Goal: Information Seeking & Learning: Learn about a topic

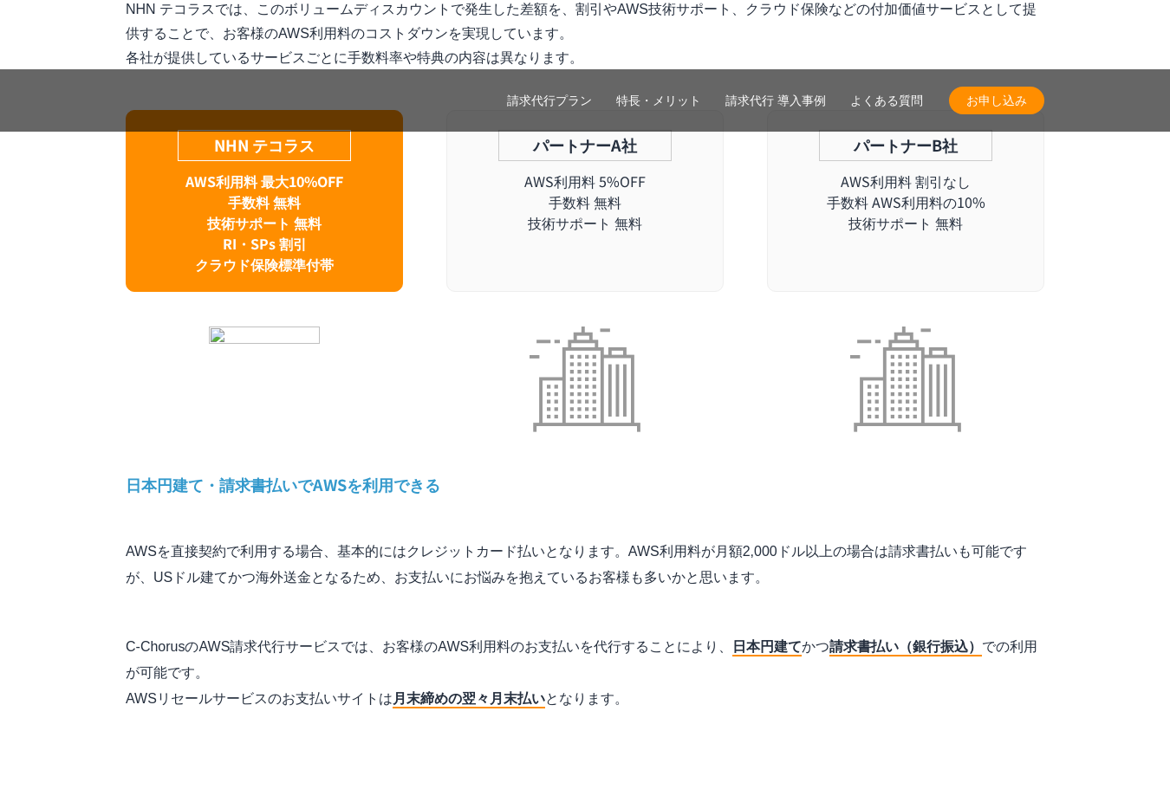
scroll to position [8231, 0]
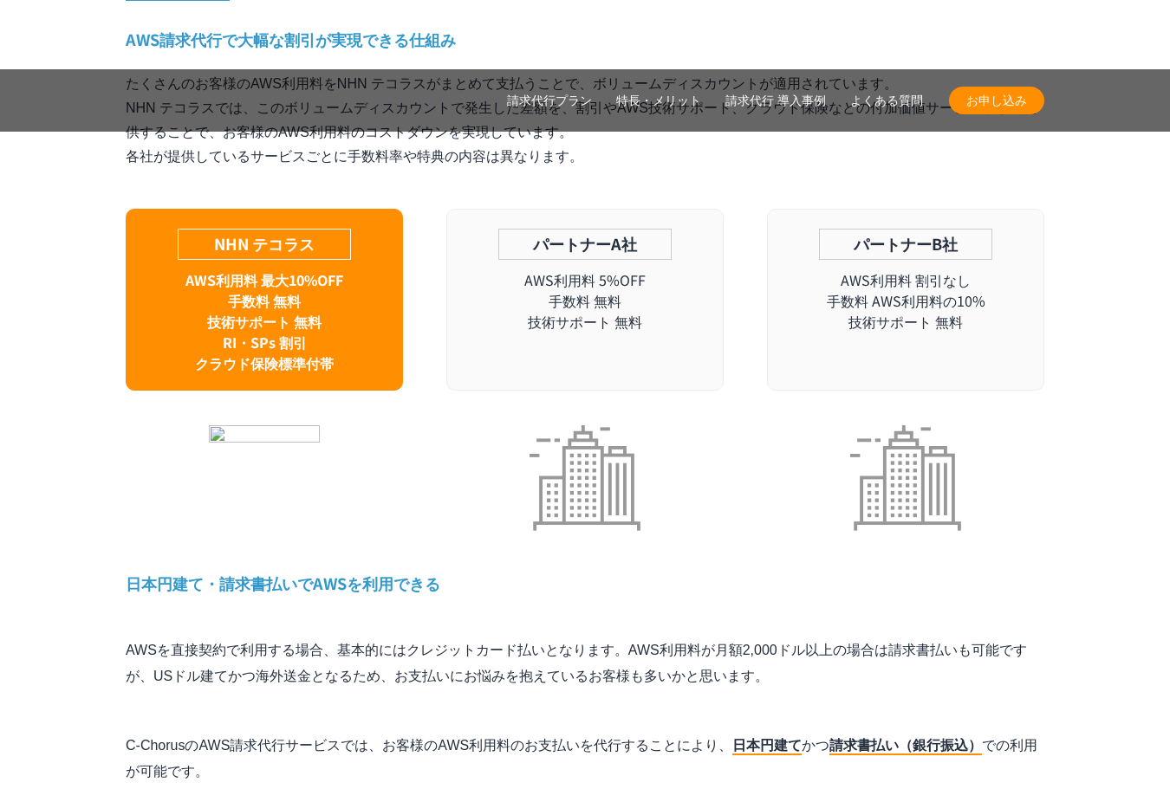
drag, startPoint x: 292, startPoint y: 411, endPoint x: 749, endPoint y: 403, distance: 456.6
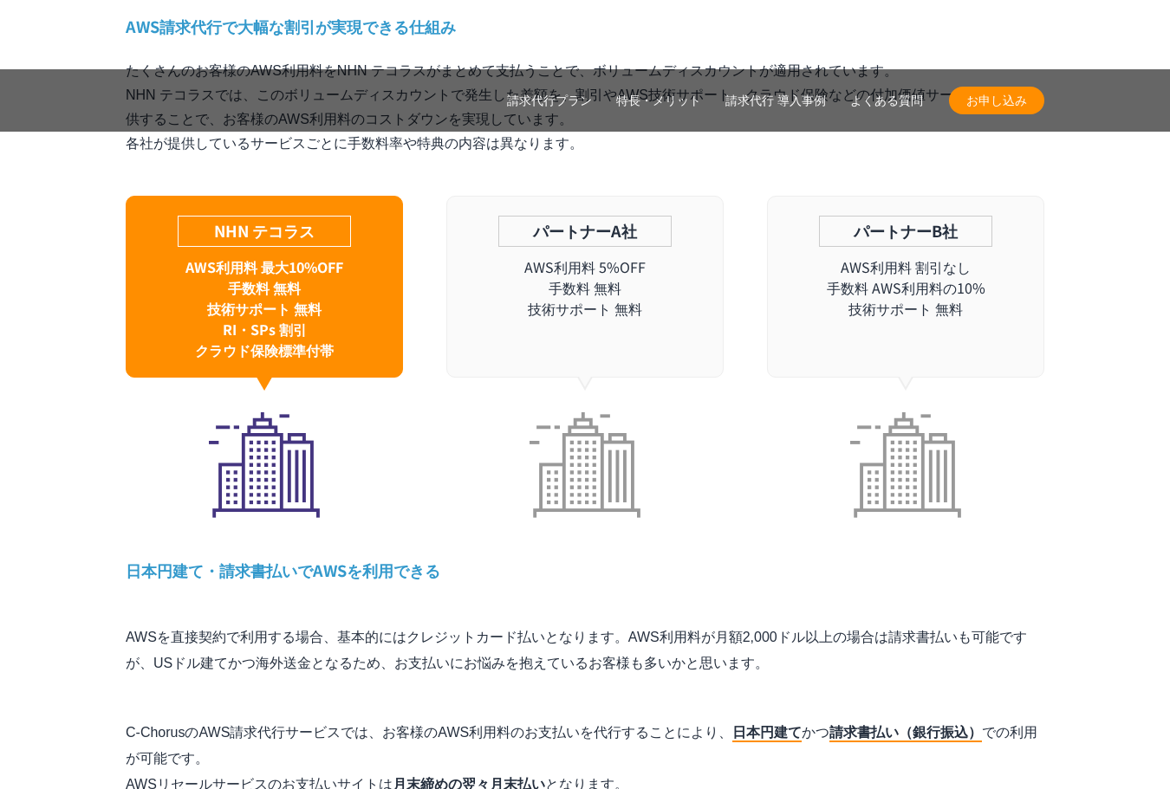
drag, startPoint x: 126, startPoint y: 485, endPoint x: 930, endPoint y: 514, distance: 804.5
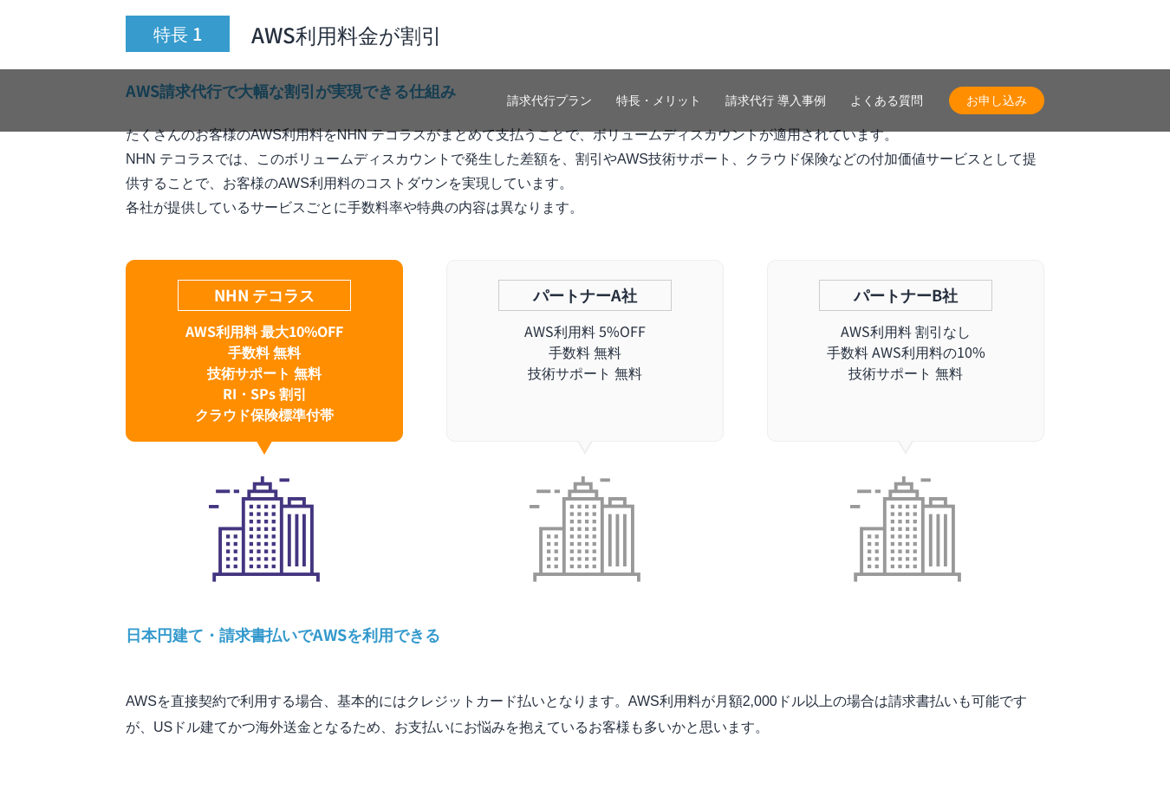
scroll to position [8144, 0]
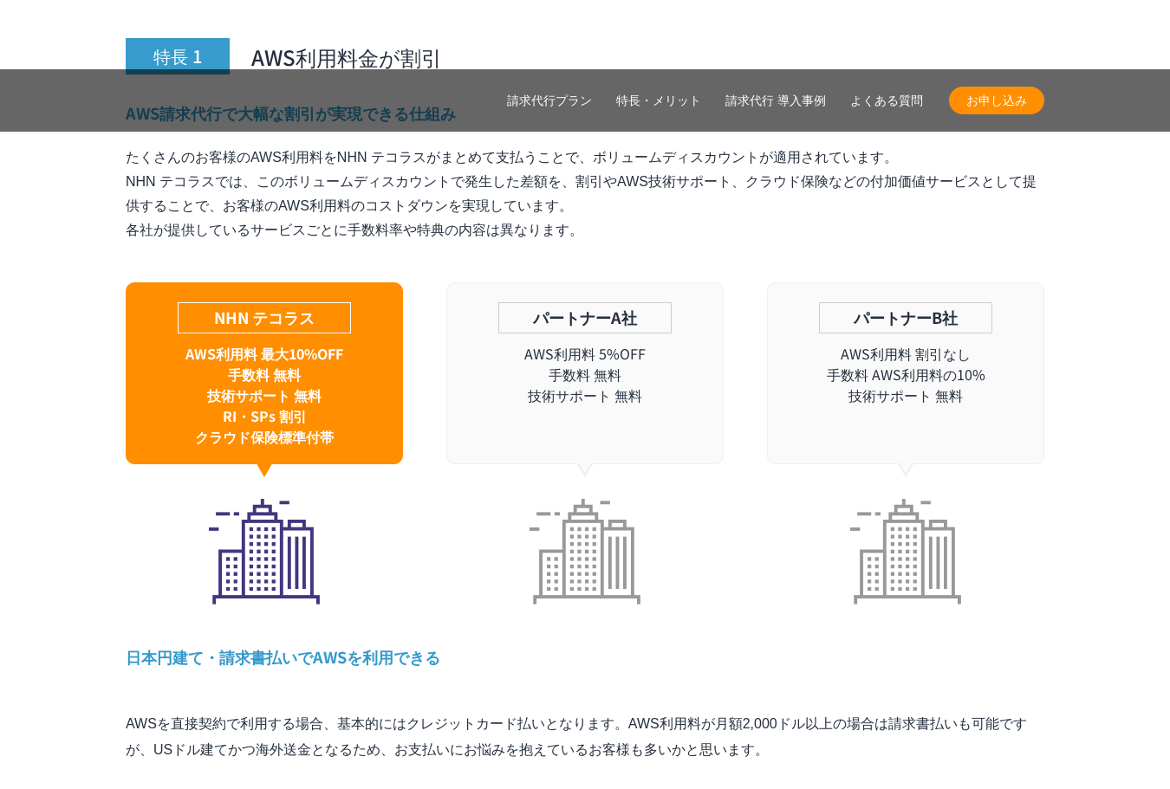
click at [566, 105] on link "請求代行プラン" at bounding box center [549, 101] width 85 height 18
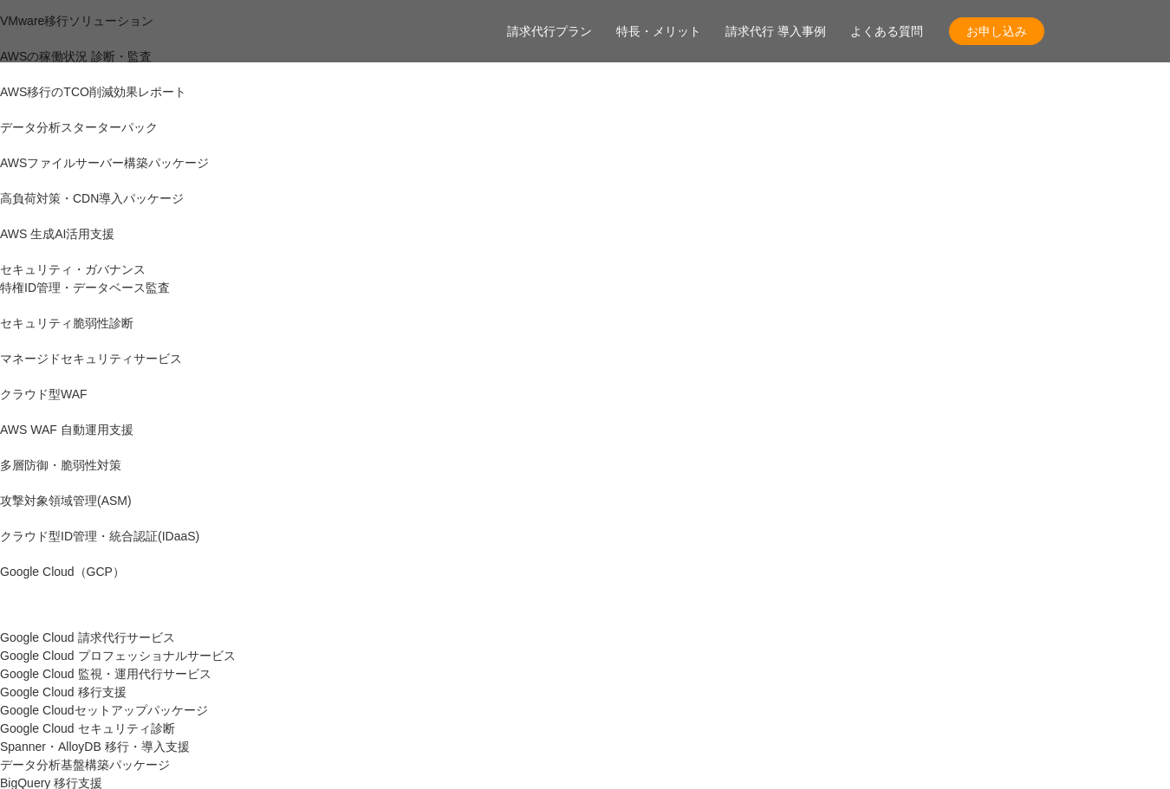
scroll to position [866, 0]
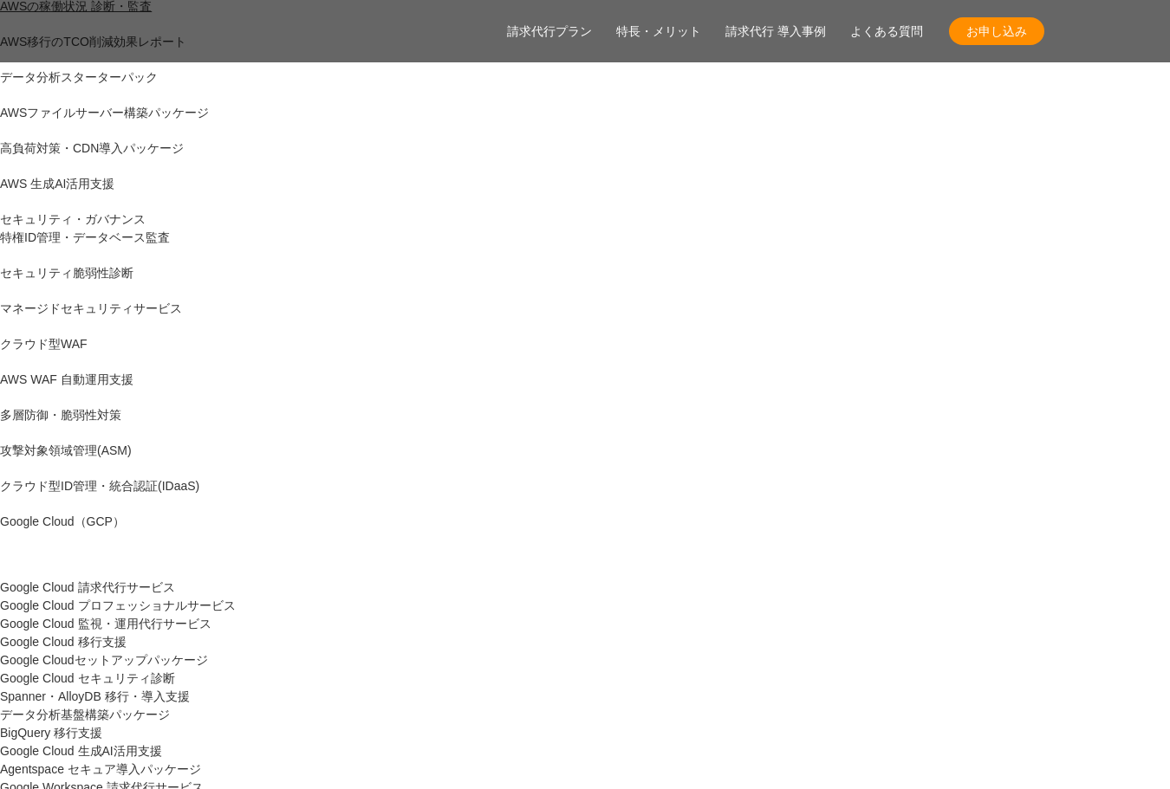
click at [991, 31] on span "お申し込み" at bounding box center [996, 32] width 95 height 18
drag, startPoint x: 249, startPoint y: 435, endPoint x: 129, endPoint y: 306, distance: 176.0
drag, startPoint x: 287, startPoint y: 427, endPoint x: 215, endPoint y: 327, distance: 122.9
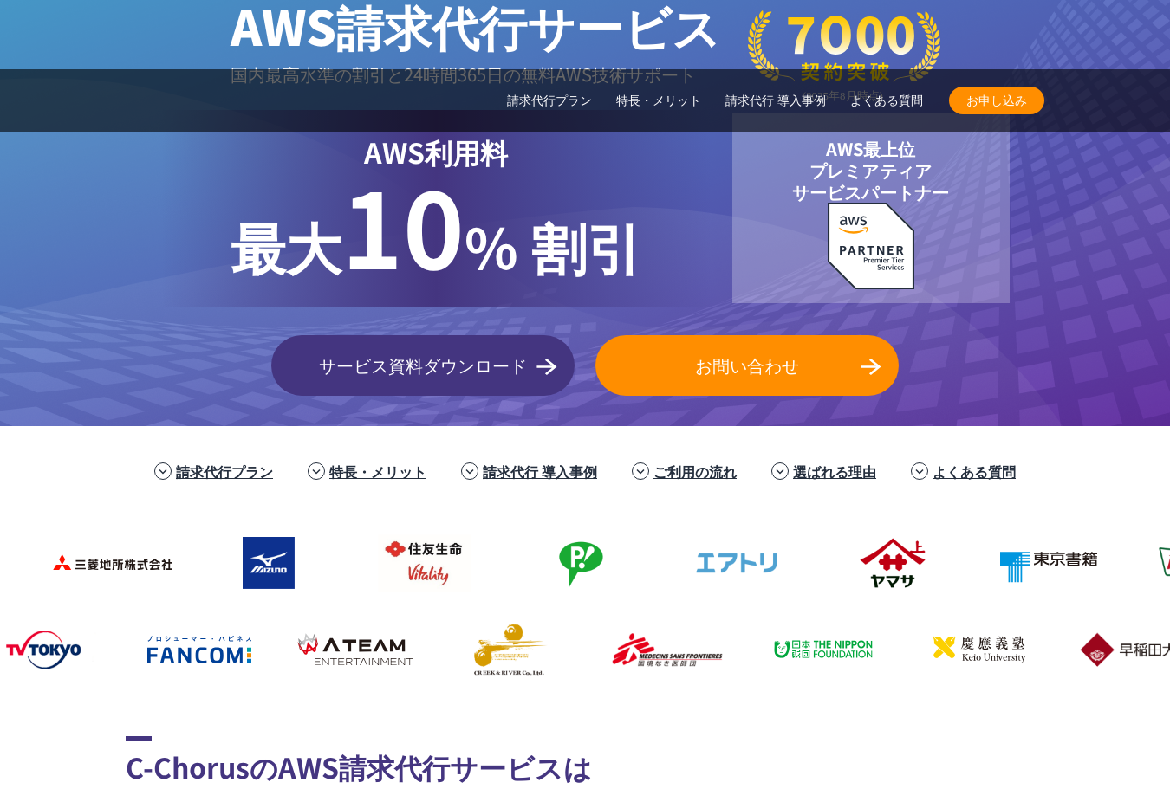
scroll to position [3032, 0]
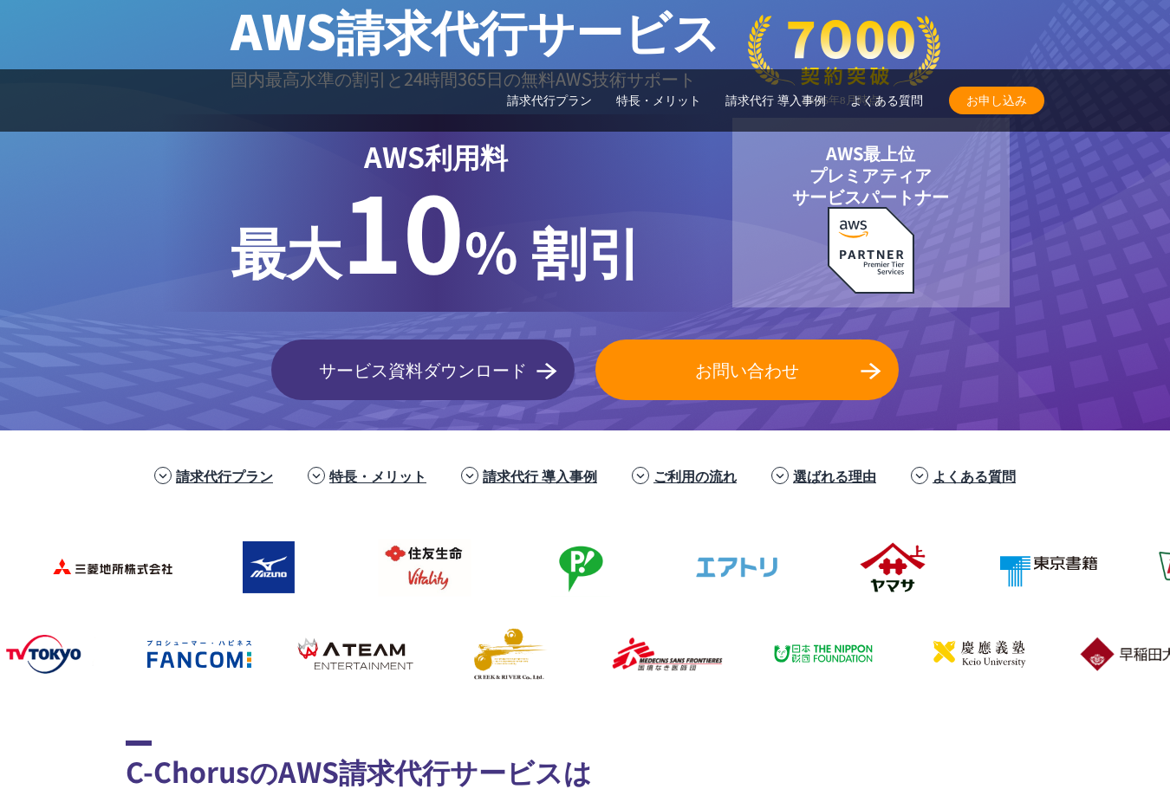
drag, startPoint x: 424, startPoint y: 256, endPoint x: 781, endPoint y: 252, distance: 357.8
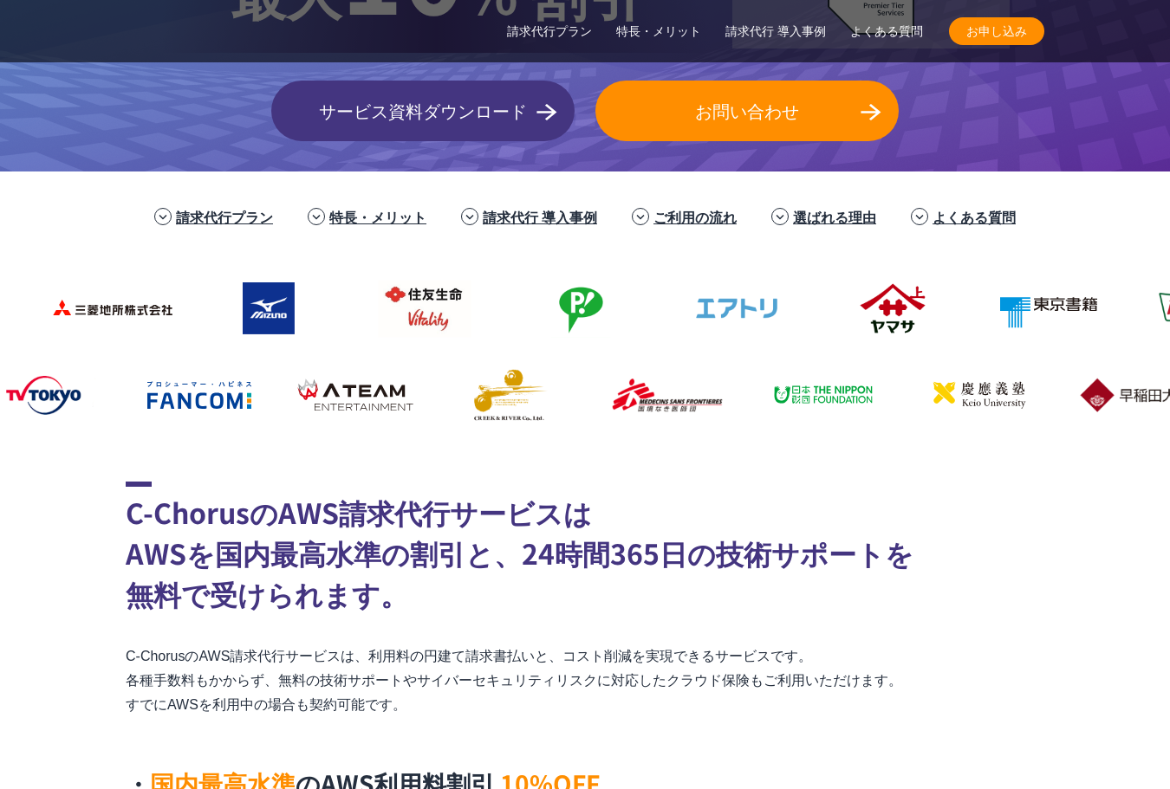
scroll to position [3292, 0]
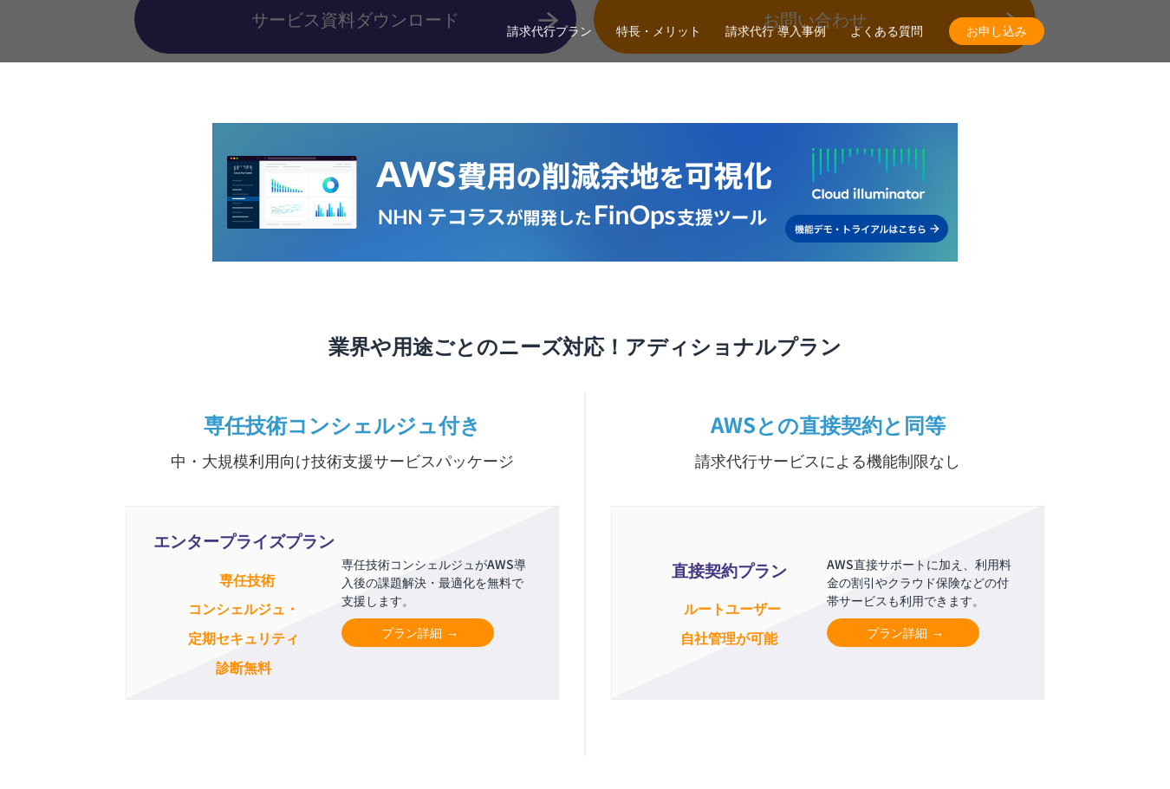
scroll to position [7457, 0]
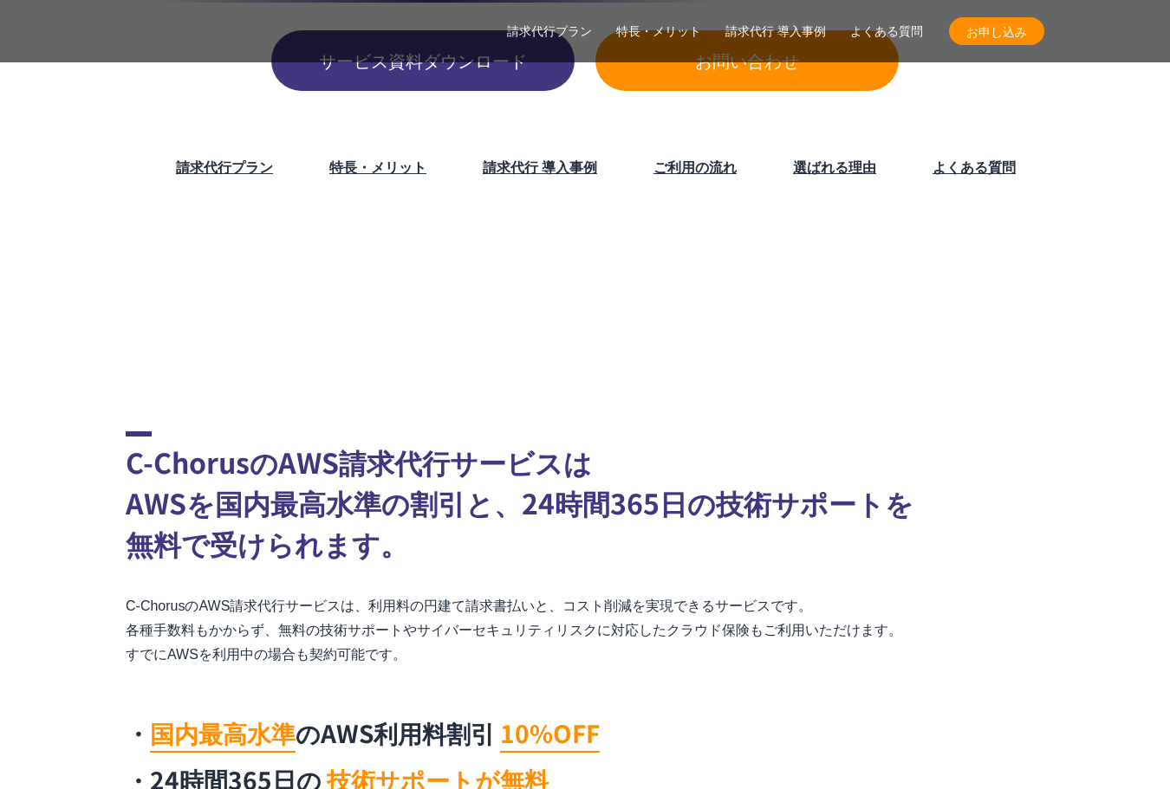
scroll to position [606, 0]
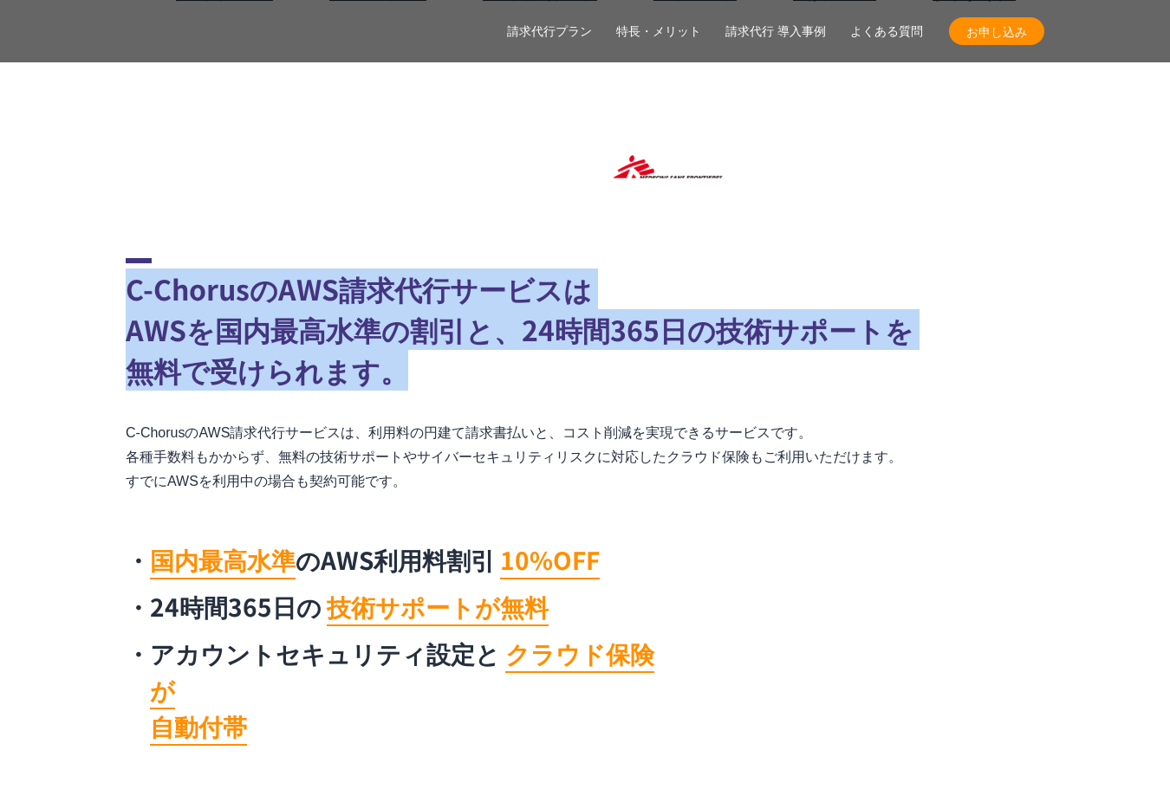
drag, startPoint x: 132, startPoint y: 289, endPoint x: 810, endPoint y: 360, distance: 682.2
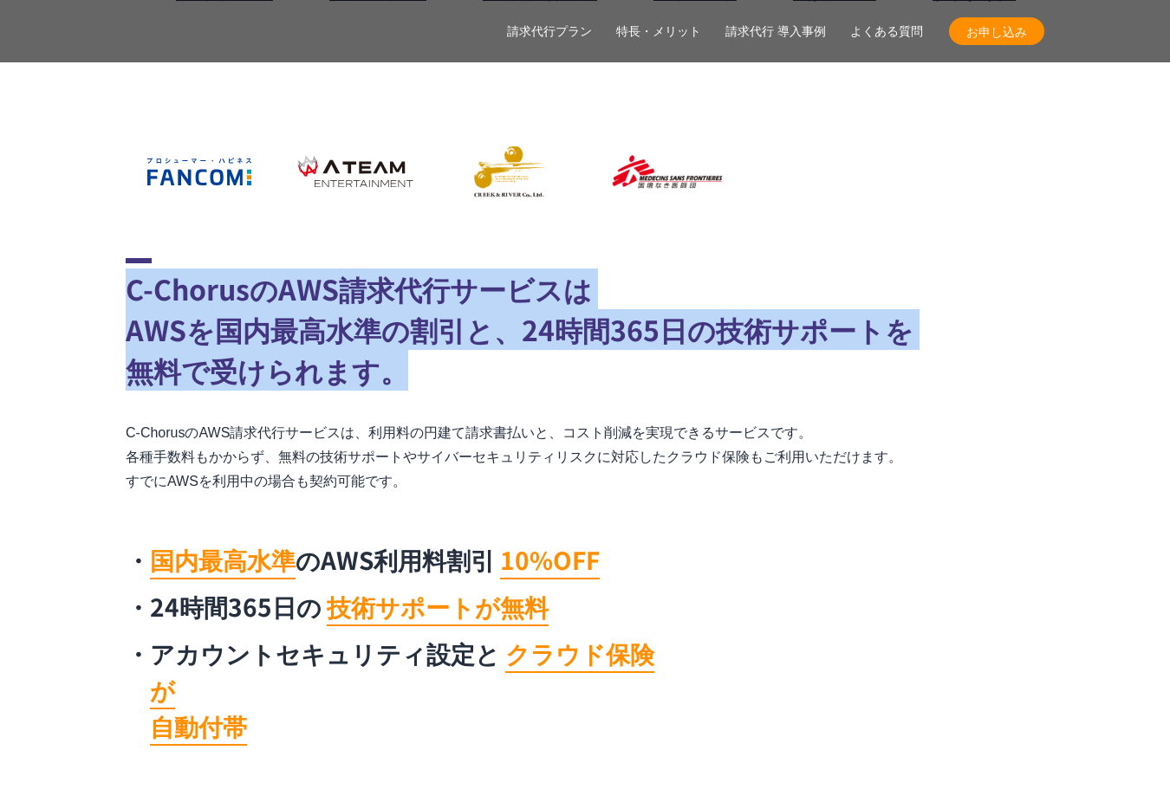
click at [810, 360] on h2 "C-ChorusのAWS請求代行サービスは AWSを国内最高水準の割引と、24時間365日の技術サポートを 無料で受けられます。" at bounding box center [585, 324] width 918 height 133
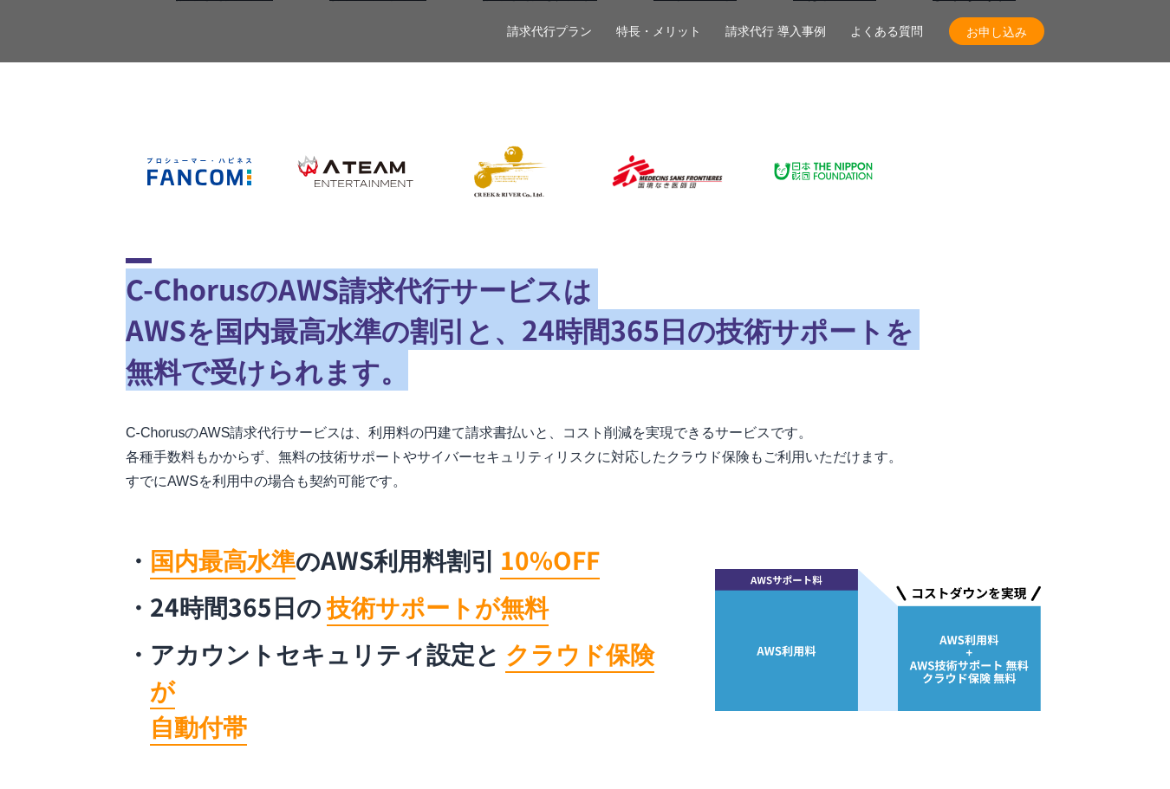
click at [310, 365] on h2 "C-ChorusのAWS請求代行サービスは AWSを国内最高水準の割引と、24時間365日の技術サポートを 無料で受けられます。" at bounding box center [585, 324] width 918 height 133
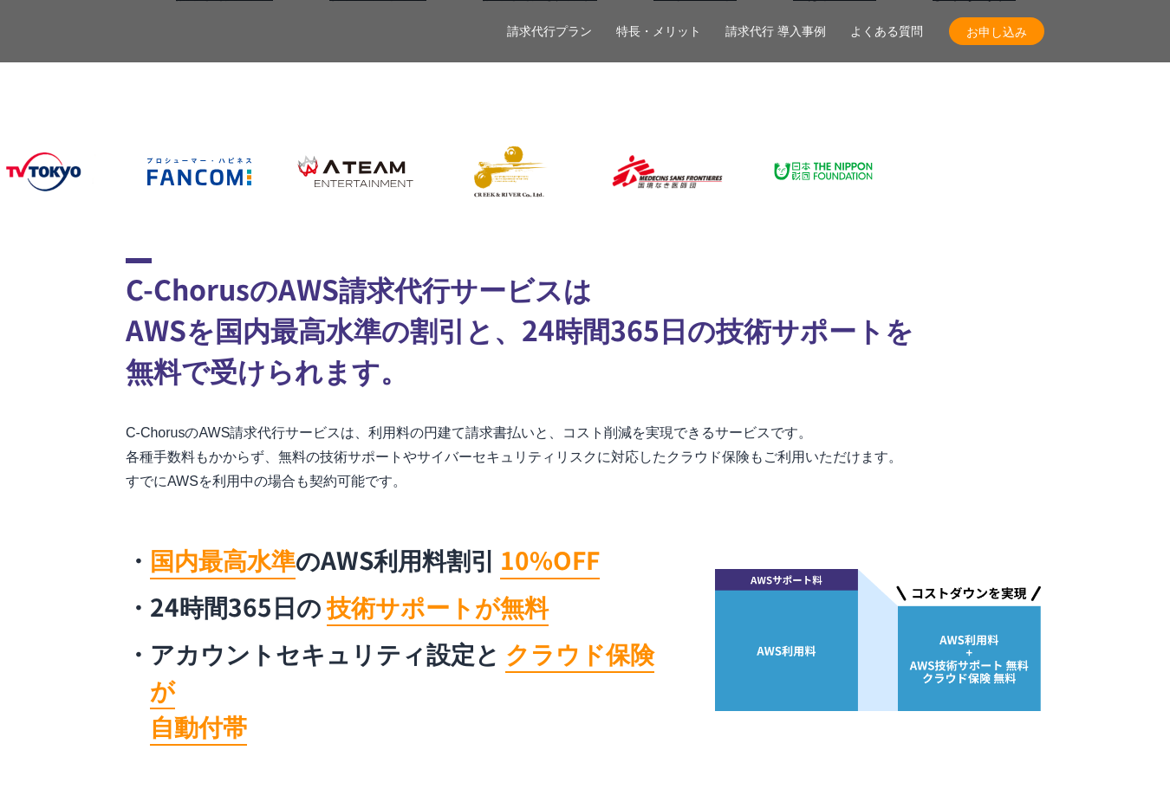
click at [361, 371] on h2 "C-ChorusのAWS請求代行サービスは AWSを国内最高水準の割引と、24時間365日の技術サポートを 無料で受けられます。" at bounding box center [585, 324] width 918 height 133
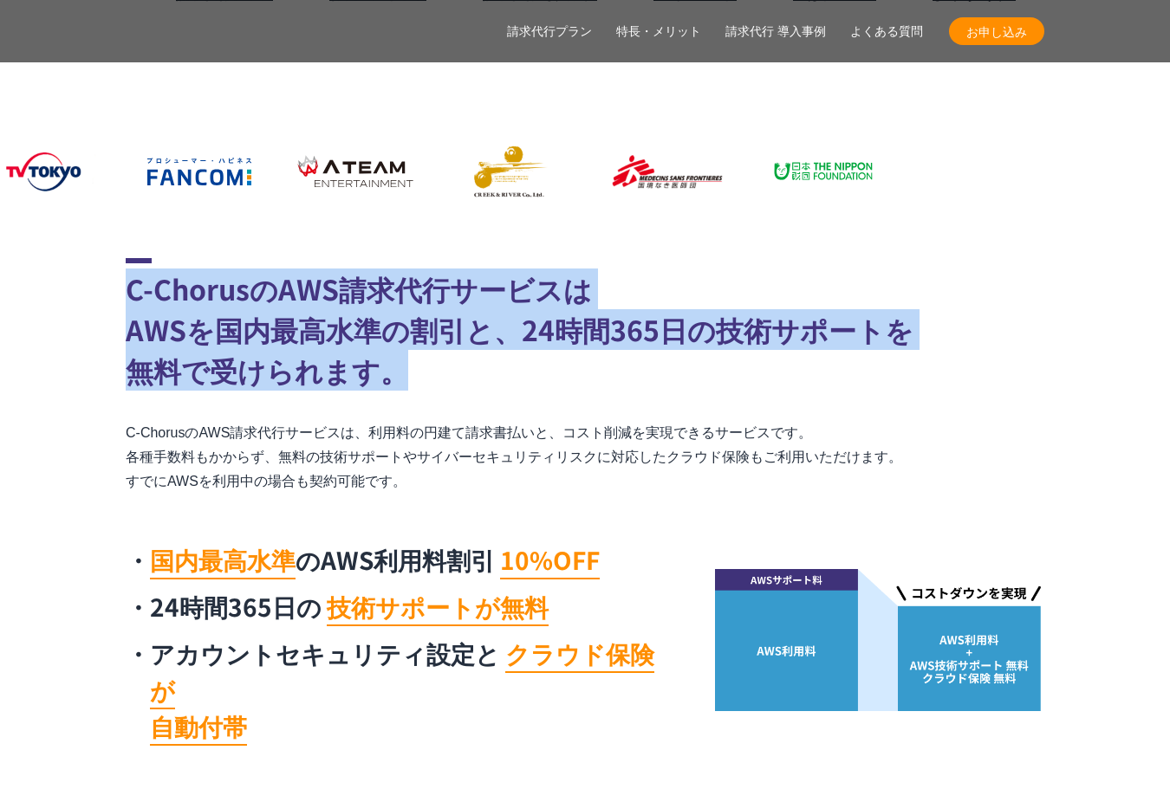
drag, startPoint x: 388, startPoint y: 373, endPoint x: 119, endPoint y: 294, distance: 280.7
click at [119, 294] on section "C-ChorusのAWS請求代行サービスは AWSを国内最高水準の割引と、24時間365日の技術サポートを 無料で受けられます。 C-ChorusのAWS請求…" at bounding box center [585, 506] width 1170 height 496
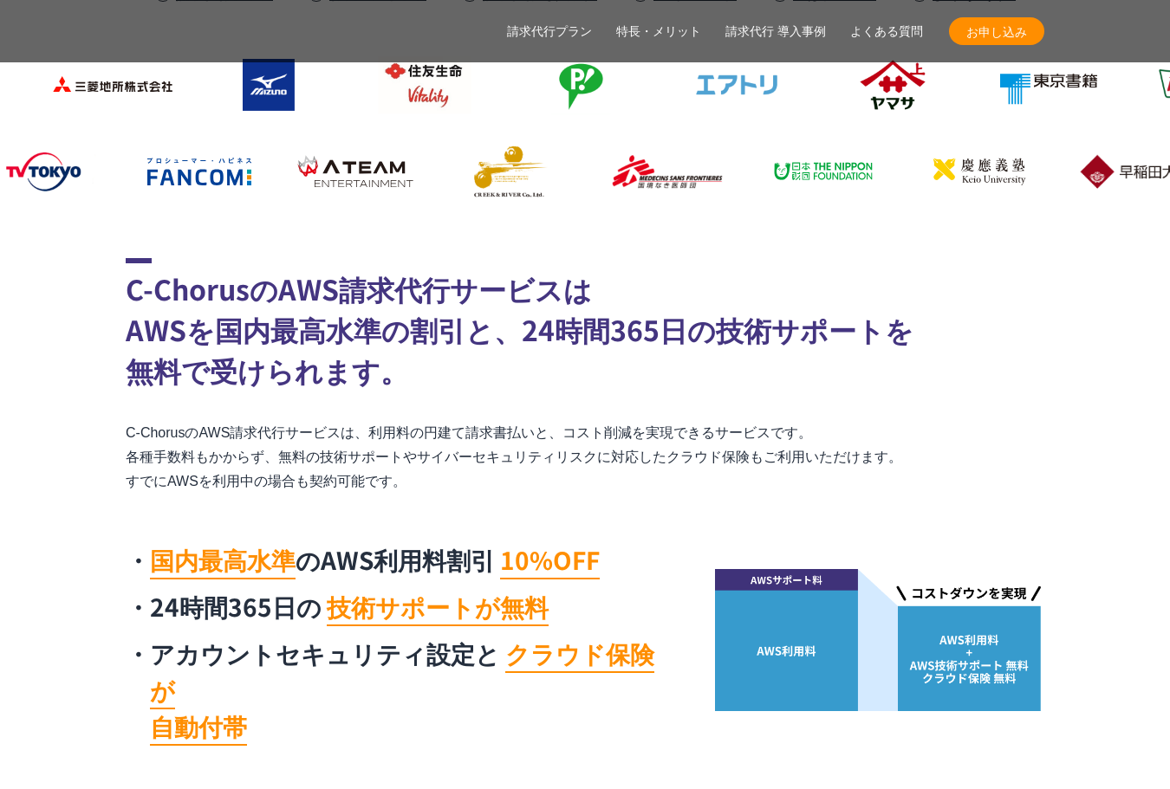
click at [219, 452] on p "C-ChorusのAWS請求代行サービスは、利用料の円建て請求書払いと、コスト削減を実現できるサービスです。 各種手数料もかからず、無料の技術サポートやサイバ…" at bounding box center [585, 457] width 918 height 73
drag, startPoint x: 405, startPoint y: 481, endPoint x: 123, endPoint y: 439, distance: 285.5
click at [123, 439] on section "C-ChorusのAWS請求代行サービスは AWSを国内最高水準の割引と、24時間365日の技術サポートを 無料で受けられます。 C-ChorusのAWS請求…" at bounding box center [585, 506] width 1170 height 496
click at [365, 360] on h2 "C-ChorusのAWS請求代行サービスは AWSを国内最高水準の割引と、24時間365日の技術サポートを 無料で受けられます。" at bounding box center [585, 324] width 918 height 133
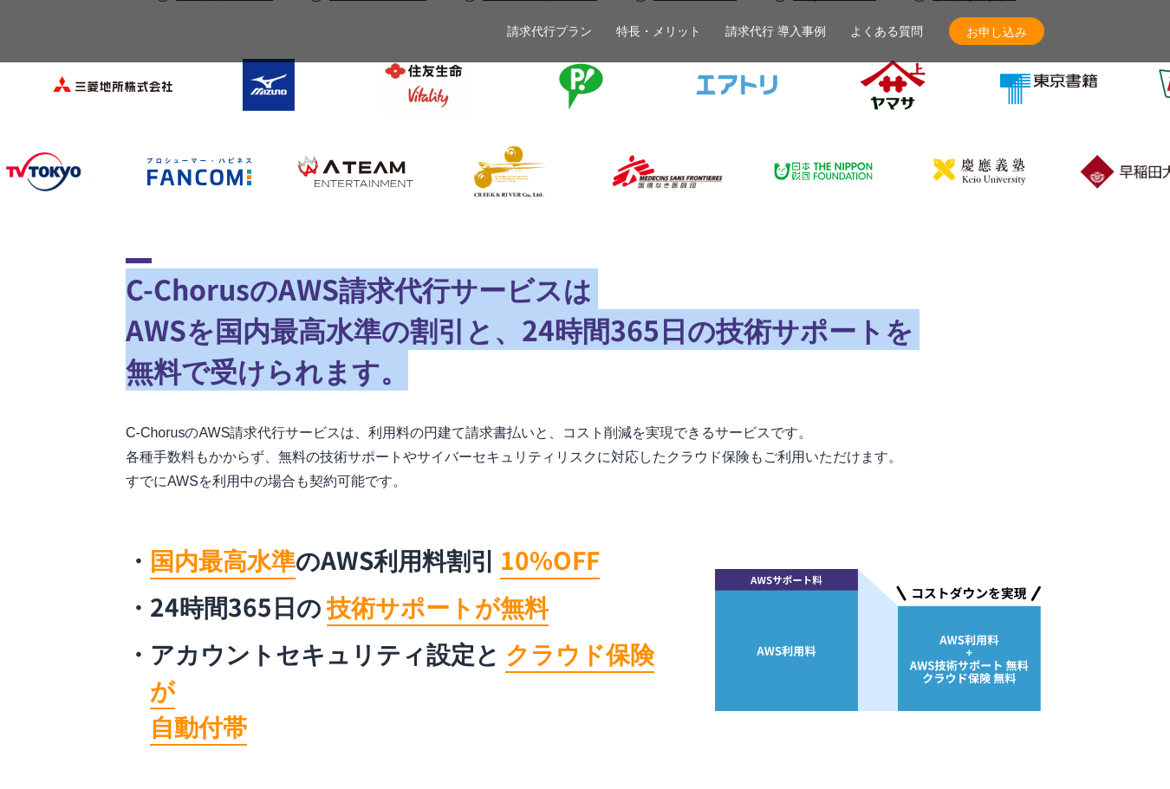
drag, startPoint x: 386, startPoint y: 373, endPoint x: 118, endPoint y: 293, distance: 280.4
click at [118, 293] on section "C-ChorusのAWS請求代行サービスは AWSを国内最高水準の割引と、24時間365日の技術サポートを 無料で受けられます。 C-ChorusのAWS請求…" at bounding box center [585, 506] width 1170 height 496
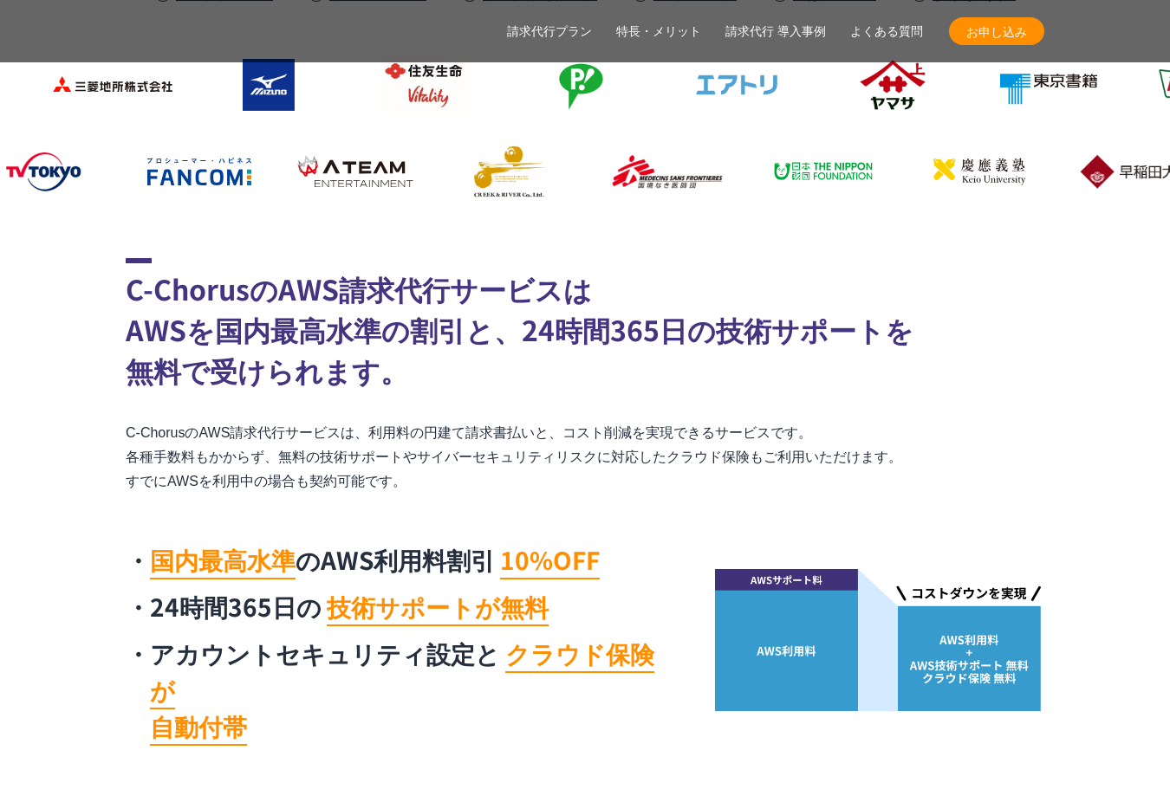
click at [412, 467] on p "C-ChorusのAWS請求代行サービスは、利用料の円建て請求書払いと、コスト削減を実現できるサービスです。 各種手数料もかからず、無料の技術サポートやサイバ…" at bounding box center [585, 457] width 918 height 73
drag, startPoint x: 415, startPoint y: 483, endPoint x: 120, endPoint y: 298, distance: 348.3
click at [120, 298] on section "C-ChorusのAWS請求代行サービスは AWSを国内最高水準の割引と、24時間365日の技術サポートを 無料で受けられます。 C-ChorusのAWS請求…" at bounding box center [585, 506] width 1170 height 496
click at [375, 479] on p "C-ChorusのAWS請求代行サービスは、利用料の円建て請求書払いと、コスト削減を実現できるサービスです。 各種手数料もかからず、無料の技術サポートやサイバ…" at bounding box center [585, 457] width 918 height 73
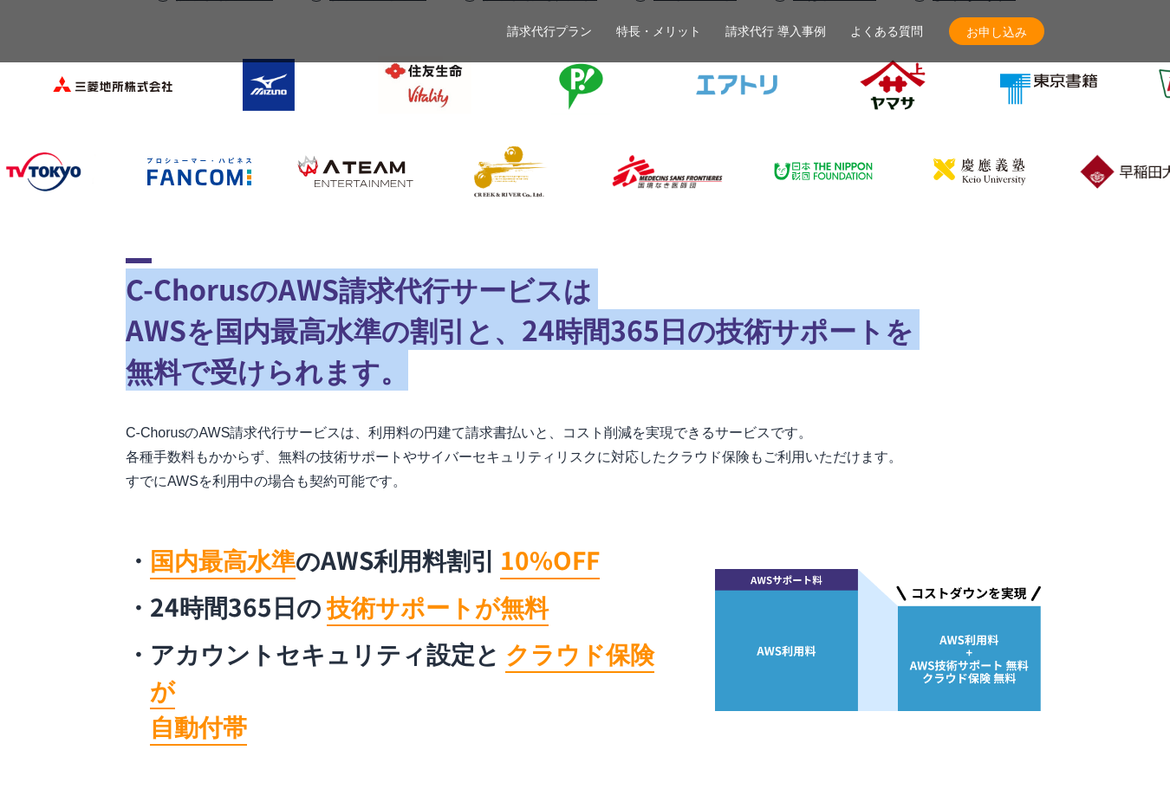
drag, startPoint x: 389, startPoint y: 373, endPoint x: 82, endPoint y: 292, distance: 317.1
click at [82, 292] on section "C-ChorusのAWS請求代行サービスは AWSを国内最高水準の割引と、24時間365日の技術サポートを 無料で受けられます。 C-ChorusのAWS請求…" at bounding box center [585, 506] width 1170 height 496
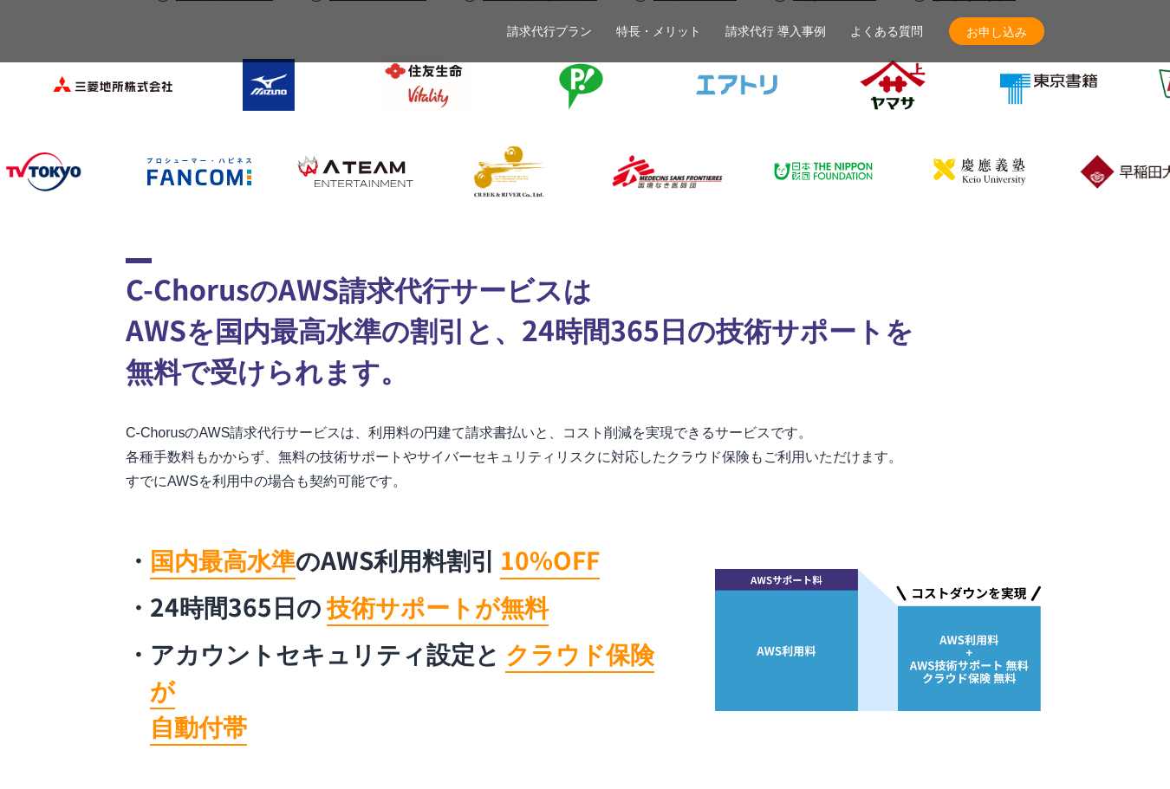
click at [400, 487] on p "C-ChorusのAWS請求代行サービスは、利用料の円建て請求書払いと、コスト削減を実現できるサービスです。 各種手数料もかからず、無料の技術サポートやサイバ…" at bounding box center [585, 457] width 918 height 73
drag, startPoint x: 424, startPoint y: 483, endPoint x: 123, endPoint y: 435, distance: 304.5
click at [123, 435] on section "C-ChorusのAWS請求代行サービスは AWSを国内最高水準の割引と、24時間365日の技術サポートを 無料で受けられます。 C-ChorusのAWS請求…" at bounding box center [585, 506] width 1170 height 496
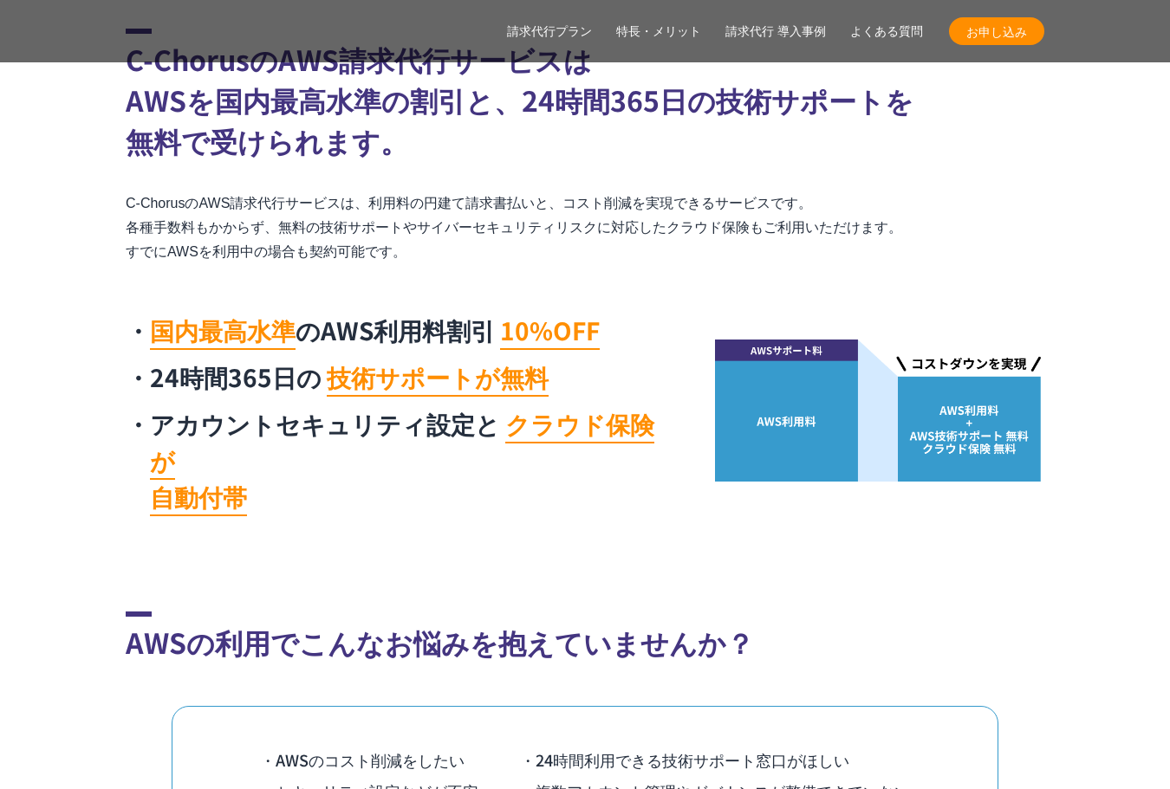
scroll to position [866, 0]
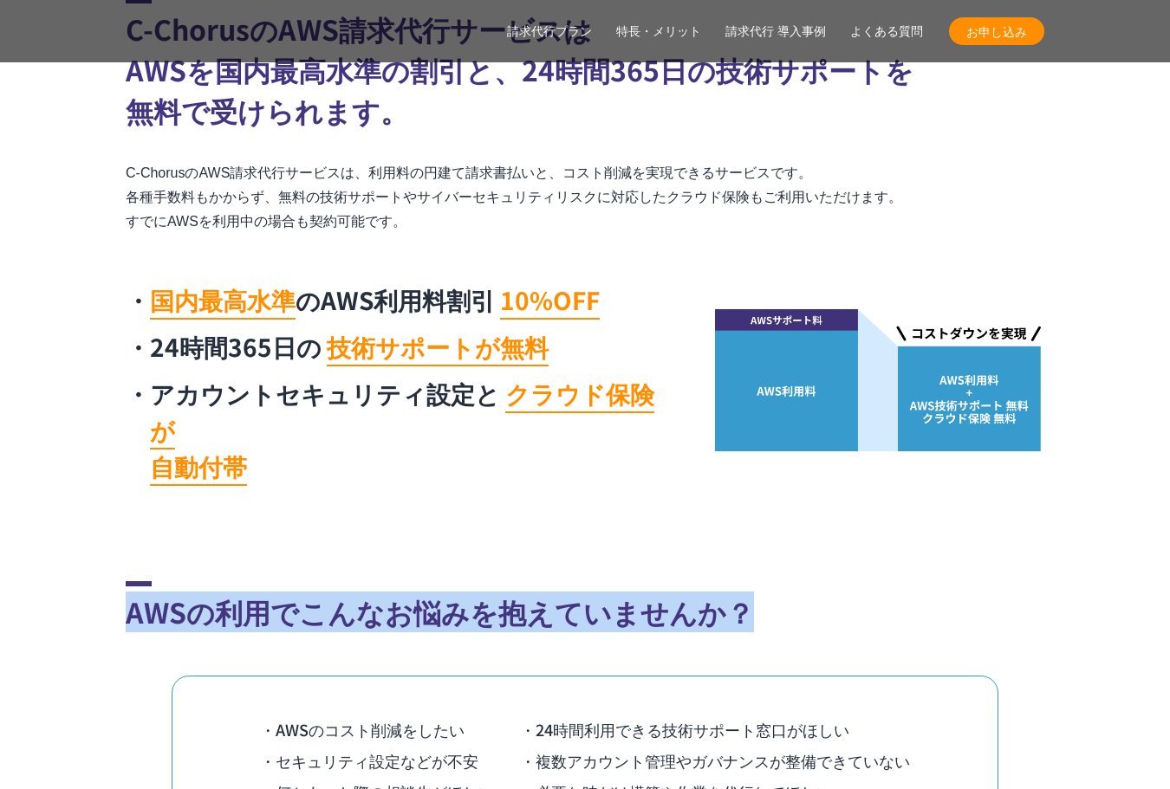
drag, startPoint x: 126, startPoint y: 582, endPoint x: 752, endPoint y: 567, distance: 625.7
click at [755, 581] on h2 "AWSの利用でこんなお悩みを抱えていませんか？" at bounding box center [585, 606] width 918 height 51
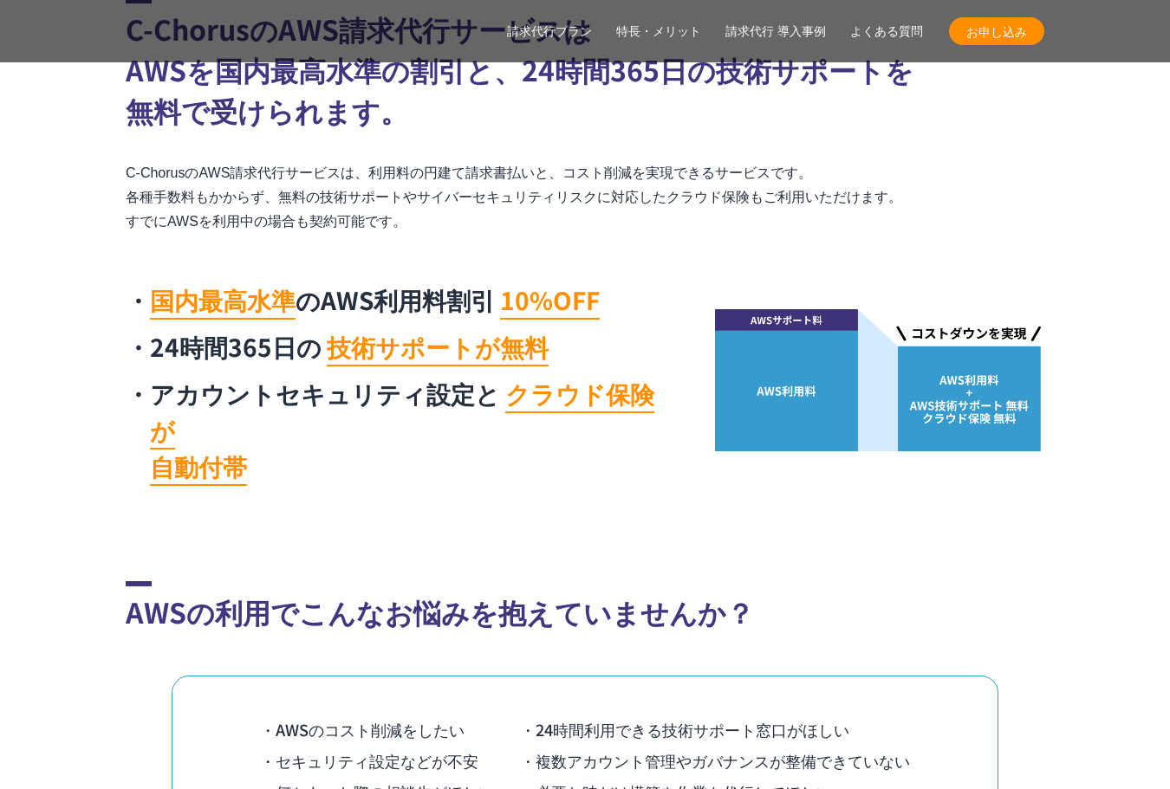
click at [174, 600] on div "AWSの利用でこんなお悩みを抱えていませんか？ ・AWSのコスト削減をしたい ・24時間利用できる技術サポート窓口がほしい ・セキュリティ設定などが不安 ・複…" at bounding box center [585, 754] width 918 height 347
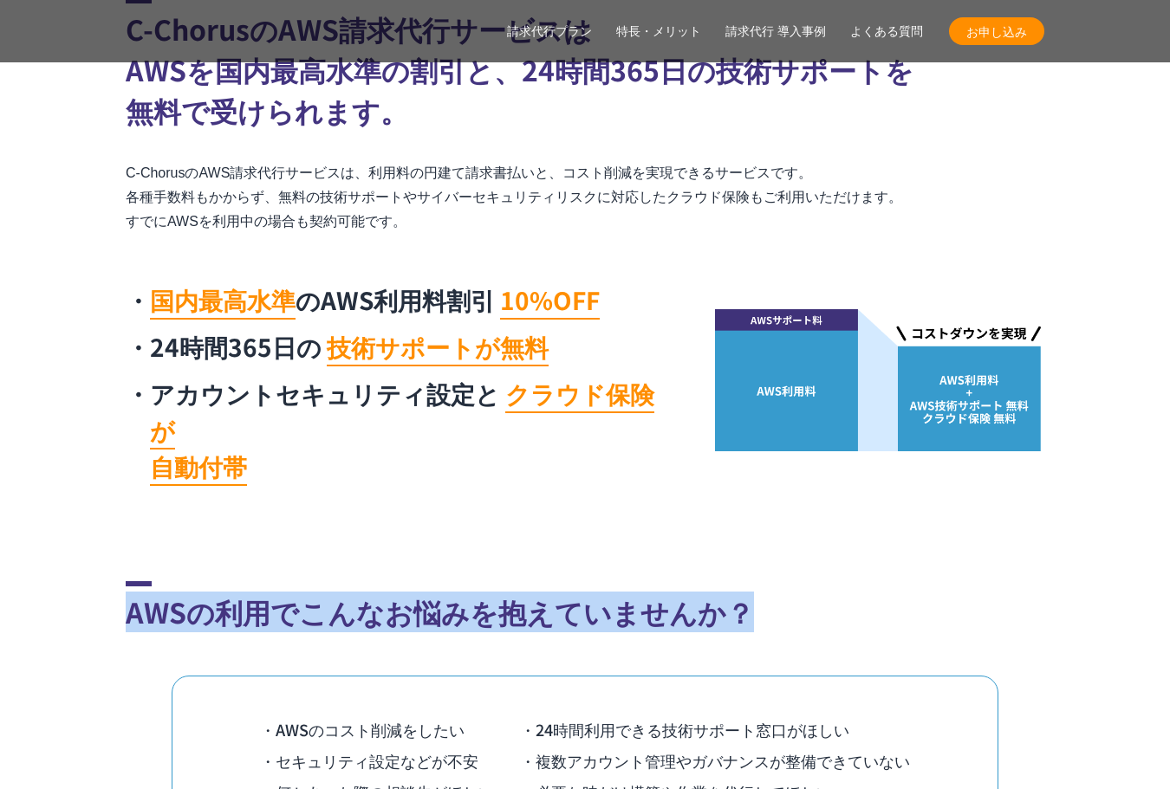
drag, startPoint x: 127, startPoint y: 572, endPoint x: 762, endPoint y: 550, distance: 634.6
click at [762, 581] on h2 "AWSの利用でこんなお悩みを抱えていませんか？" at bounding box center [585, 606] width 918 height 51
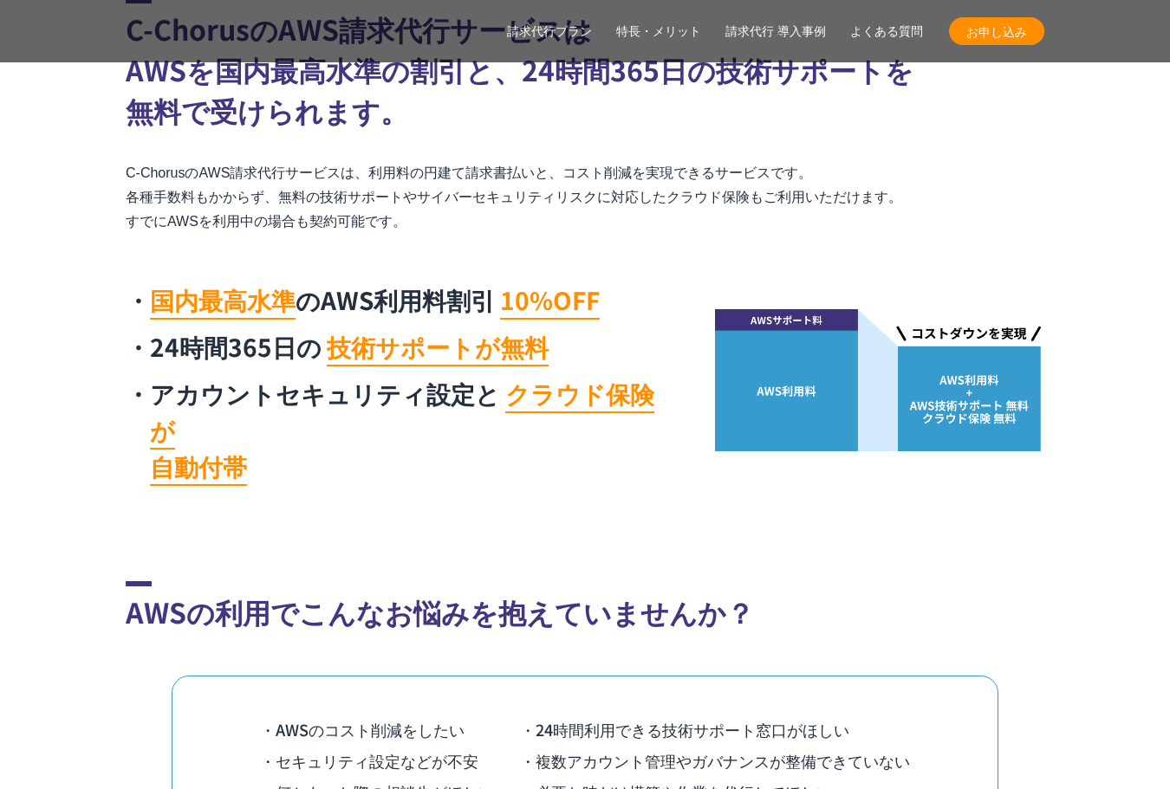
click at [703, 606] on div "AWSの利用でこんなお悩みを抱えていませんか？ ・AWSのコスト削減をしたい ・24時間利用できる技術サポート窓口がほしい ・セキュリティ設定などが不安 ・複…" at bounding box center [585, 754] width 918 height 347
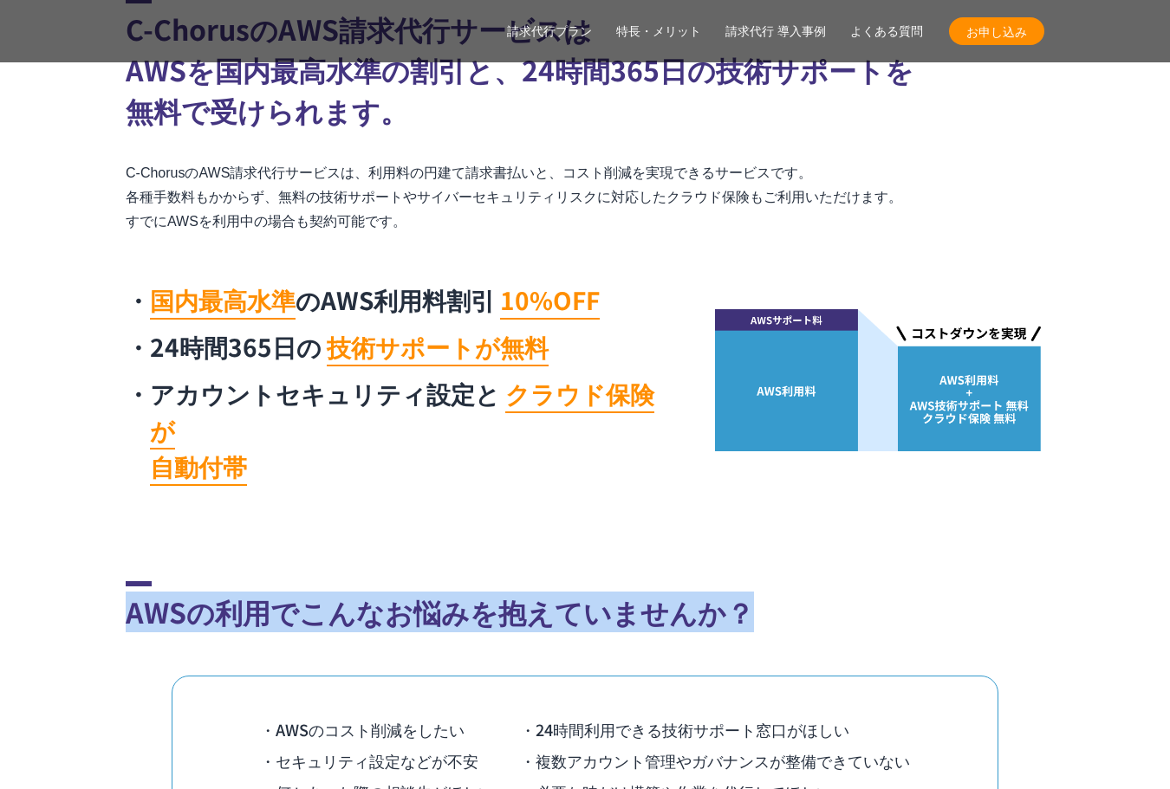
drag, startPoint x: 740, startPoint y: 572, endPoint x: 103, endPoint y: 561, distance: 636.9
click at [103, 581] on section "AWSの利用でこんなお悩みを抱えていませんか？ ・AWSのコスト削減をしたい ・24時間利用できる技術サポート窓口がほしい ・セキュリティ設定などが不安 ・複…" at bounding box center [585, 754] width 1170 height 347
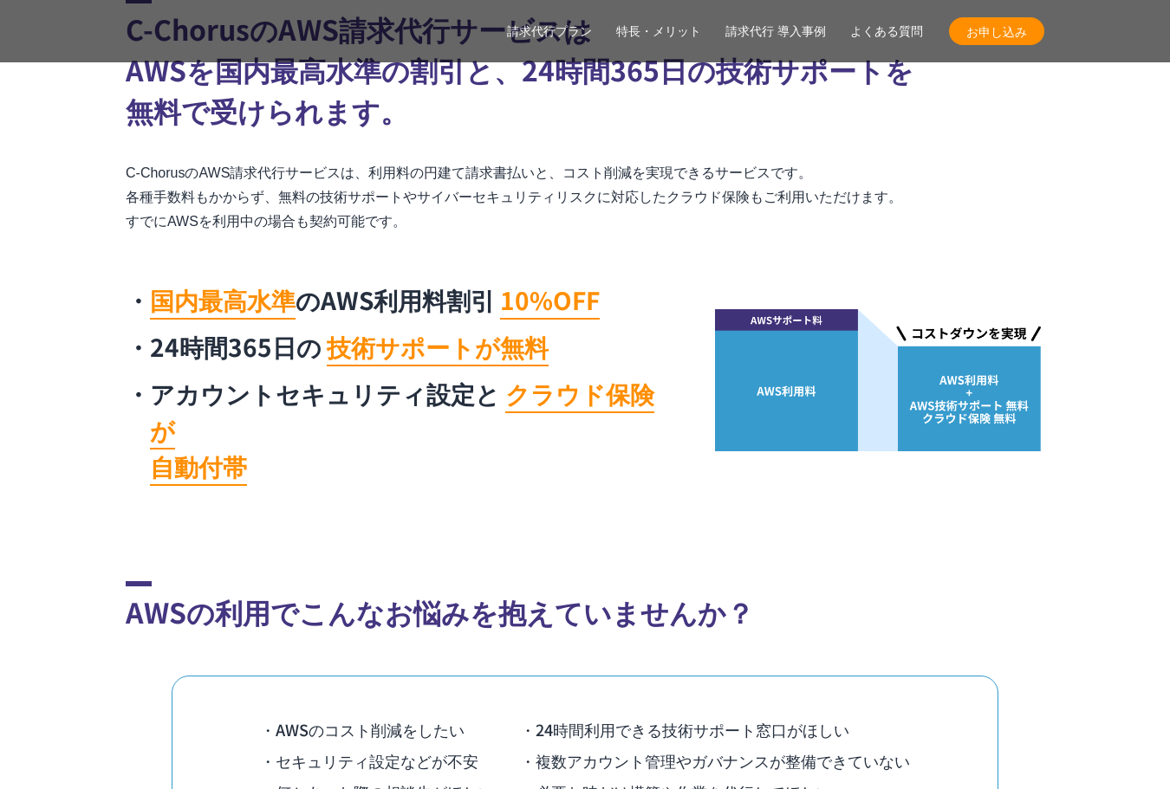
click at [179, 609] on div "AWSの利用でこんなお悩みを抱えていませんか？ ・AWSのコスト削減をしたい ・24時間利用できる技術サポート窓口がほしい ・セキュリティ設定などが不安 ・複…" at bounding box center [585, 754] width 918 height 347
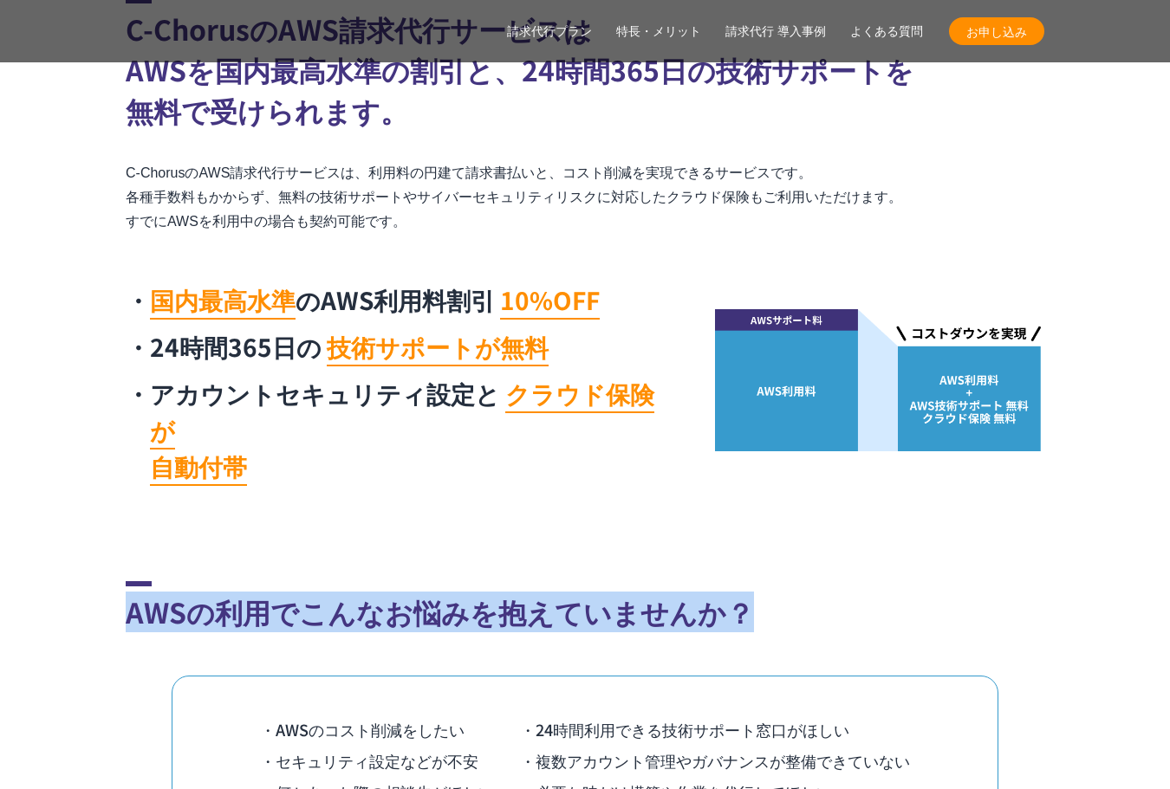
drag, startPoint x: 129, startPoint y: 575, endPoint x: 739, endPoint y: 564, distance: 610.0
click at [741, 581] on h2 "AWSの利用でこんなお悩みを抱えていませんか？" at bounding box center [585, 606] width 918 height 51
click at [711, 581] on h2 "AWSの利用でこんなお悩みを抱えていませんか？" at bounding box center [585, 606] width 918 height 51
drag, startPoint x: 735, startPoint y: 574, endPoint x: 130, endPoint y: 592, distance: 605.0
click at [105, 582] on section "AWSの利用でこんなお悩みを抱えていませんか？ ・AWSのコスト削減をしたい ・24時間利用できる技術サポート窓口がほしい ・セキュリティ設定などが不安 ・複…" at bounding box center [585, 754] width 1170 height 347
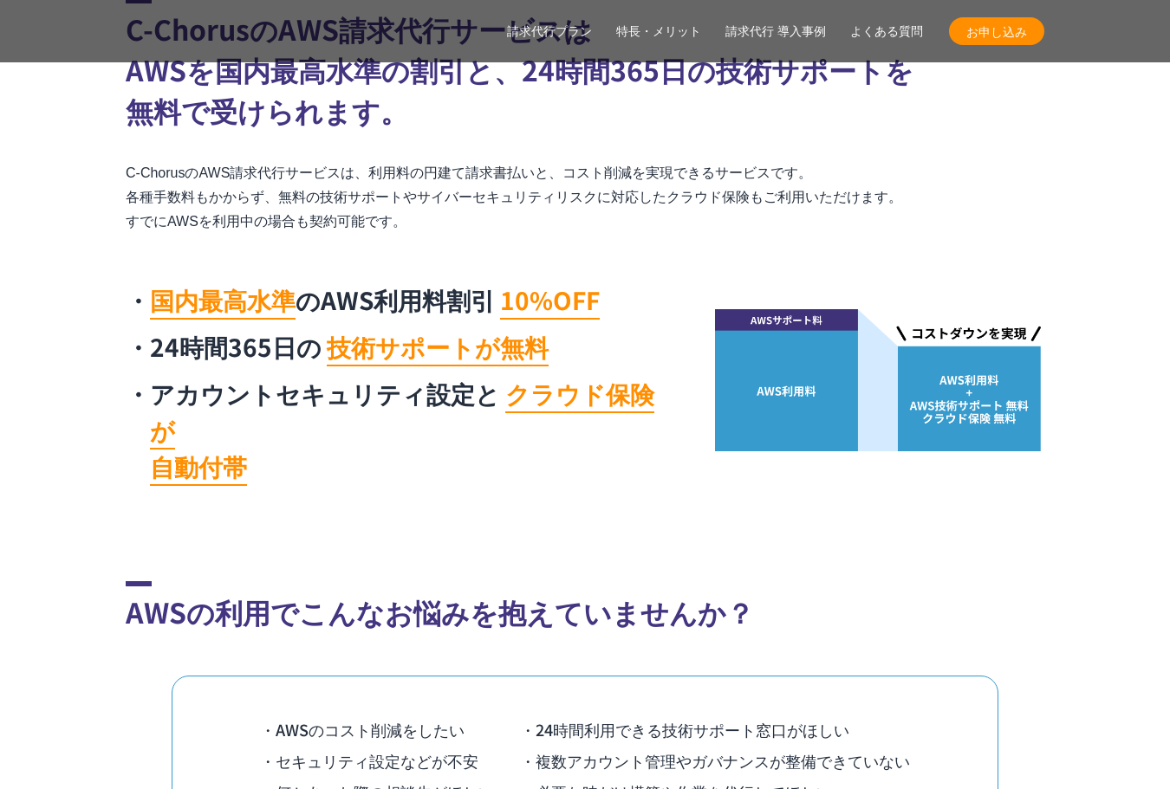
click at [142, 612] on div "AWSの利用でこんなお悩みを抱えていませんか？ ・AWSのコスト削減をしたい ・24時間利用できる技術サポート窓口がほしい ・セキュリティ設定などが不安 ・複…" at bounding box center [585, 754] width 918 height 347
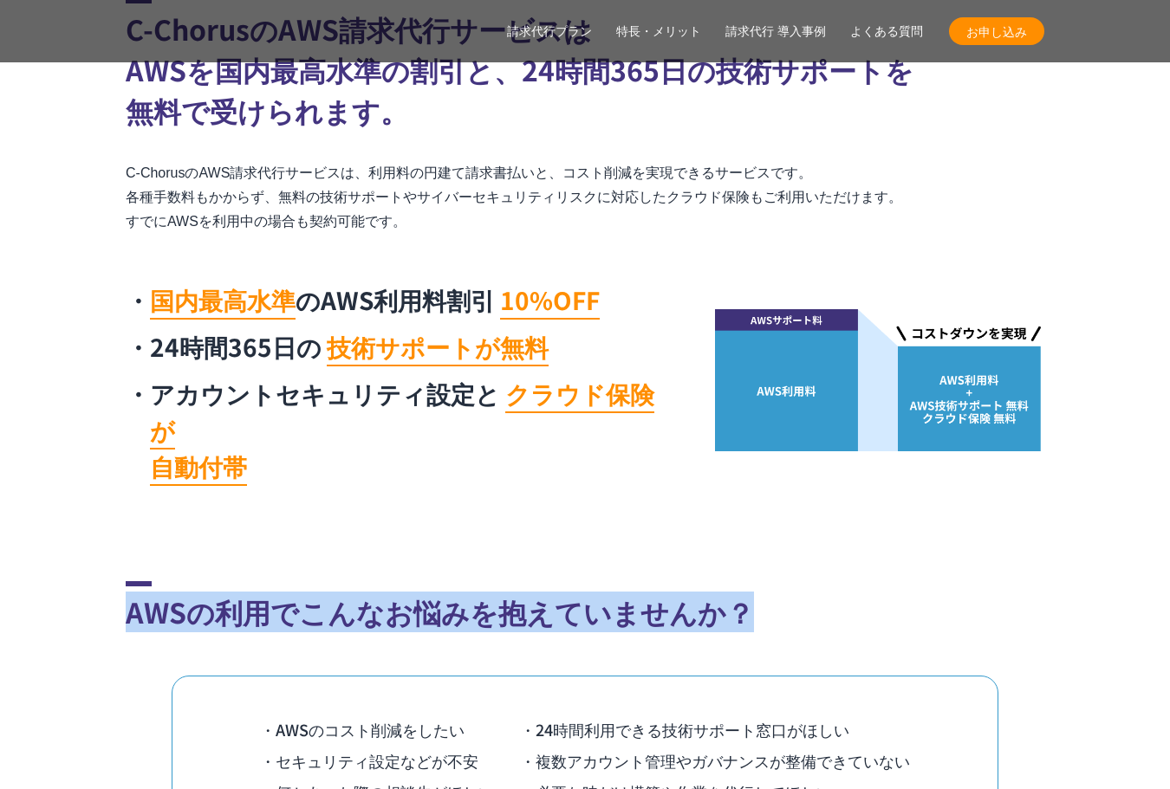
drag, startPoint x: 125, startPoint y: 582, endPoint x: 733, endPoint y: 558, distance: 608.7
click at [733, 581] on section "AWSの利用でこんなお悩みを抱えていませんか？ ・AWSのコスト削減をしたい ・24時間利用できる技術サポート窓口がほしい ・セキュリティ設定などが不安 ・複…" at bounding box center [585, 754] width 1170 height 347
click at [653, 581] on h2 "AWSの利用でこんなお悩みを抱えていませんか？" at bounding box center [585, 606] width 918 height 51
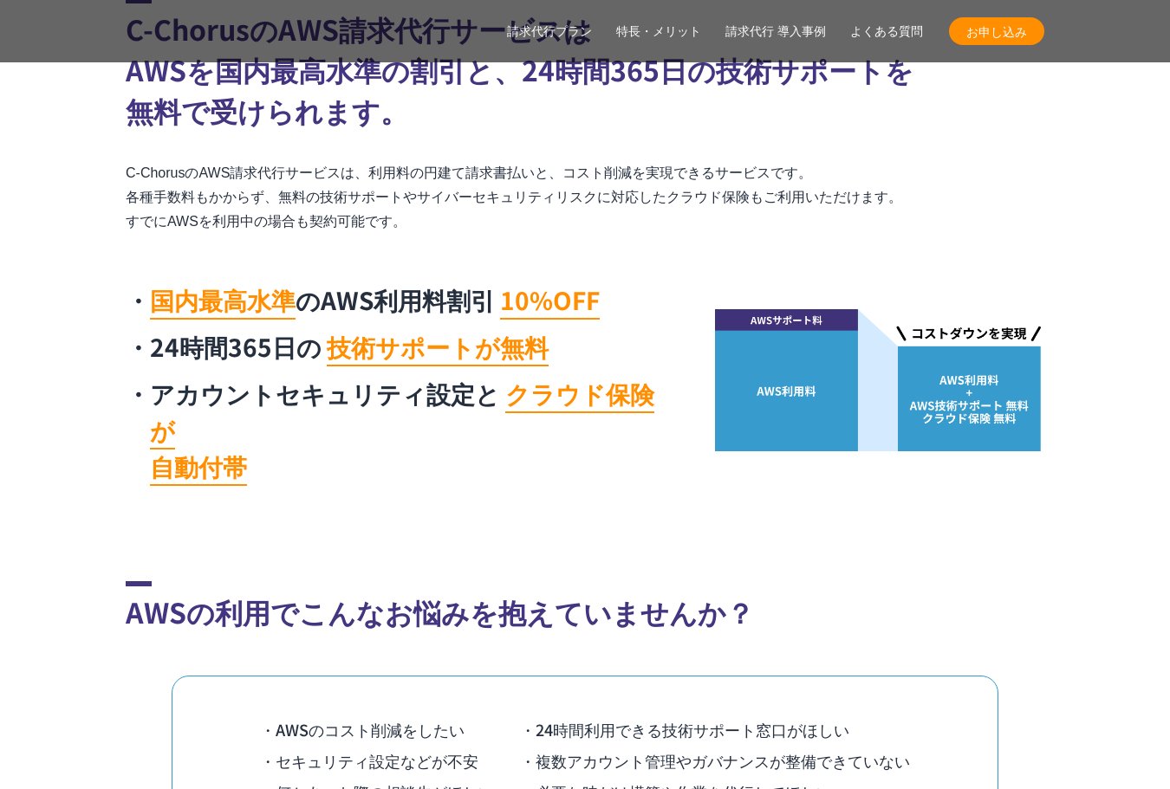
drag, startPoint x: 126, startPoint y: 578, endPoint x: 747, endPoint y: 557, distance: 621.5
click at [756, 581] on h2 "AWSの利用でこんなお悩みを抱えていませんか？" at bounding box center [585, 606] width 918 height 51
click at [743, 581] on h2 "AWSの利用でこんなお悩みを抱えていませんか？" at bounding box center [585, 606] width 918 height 51
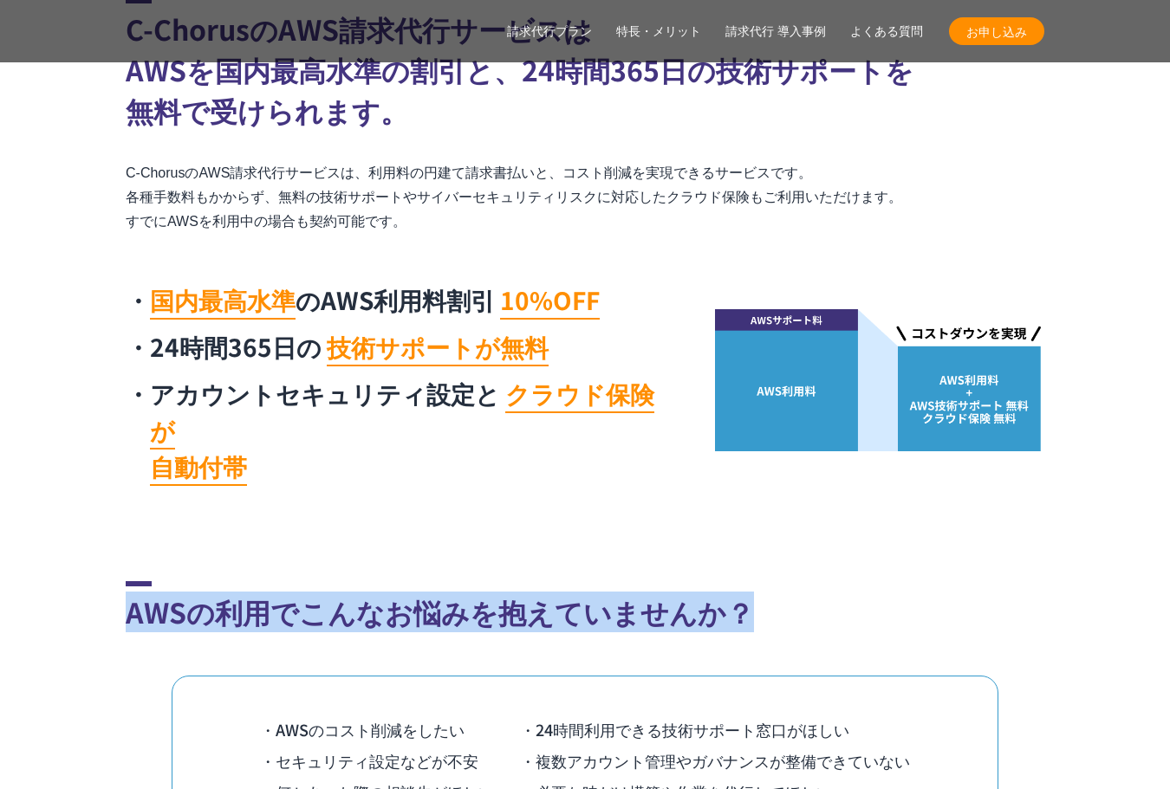
drag, startPoint x: 738, startPoint y: 567, endPoint x: 139, endPoint y: 606, distance: 599.9
click at [113, 589] on section "AWSの利用でこんなお悩みを抱えていませんか？ ・AWSのコスト削減をしたい ・24時間利用できる技術サポート窓口がほしい ・セキュリティ設定などが不安 ・複…" at bounding box center [585, 754] width 1170 height 347
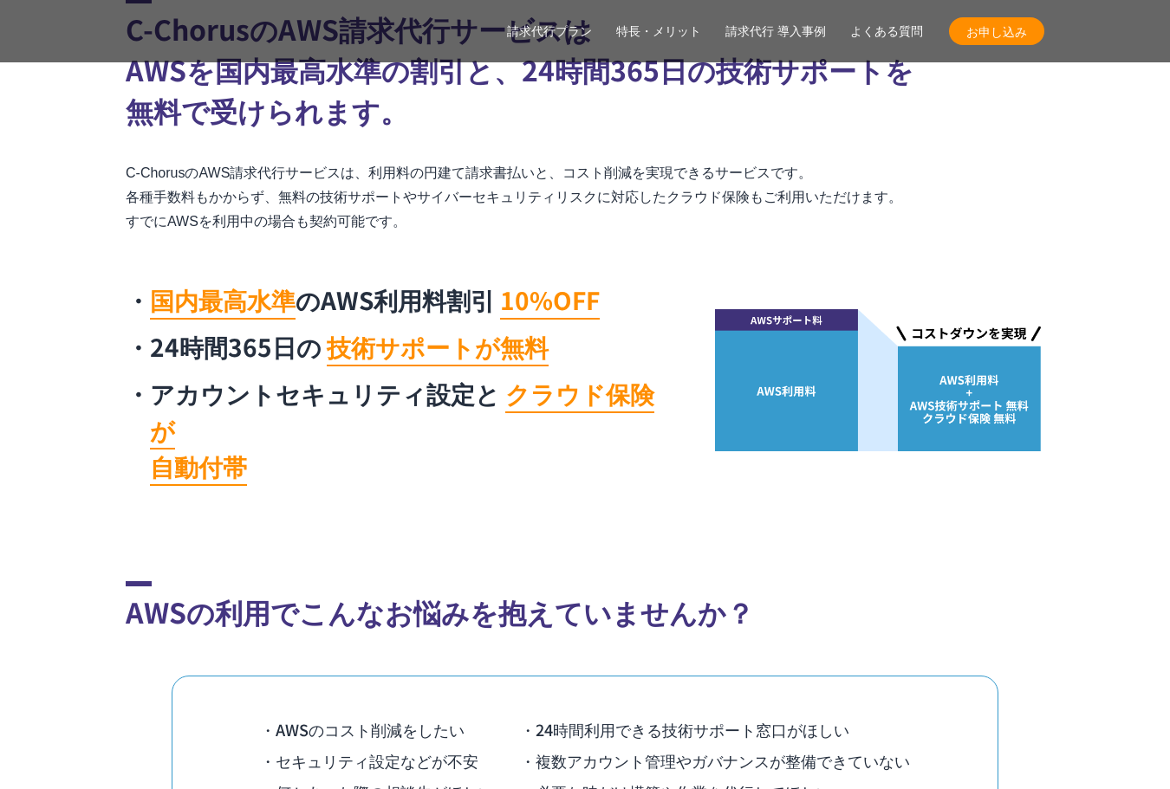
click at [141, 615] on div "AWSの利用でこんなお悩みを抱えていませんか？ ・AWSのコスト削減をしたい ・24時間利用できる技術サポート窓口がほしい ・セキュリティ設定などが不安 ・複…" at bounding box center [585, 754] width 918 height 347
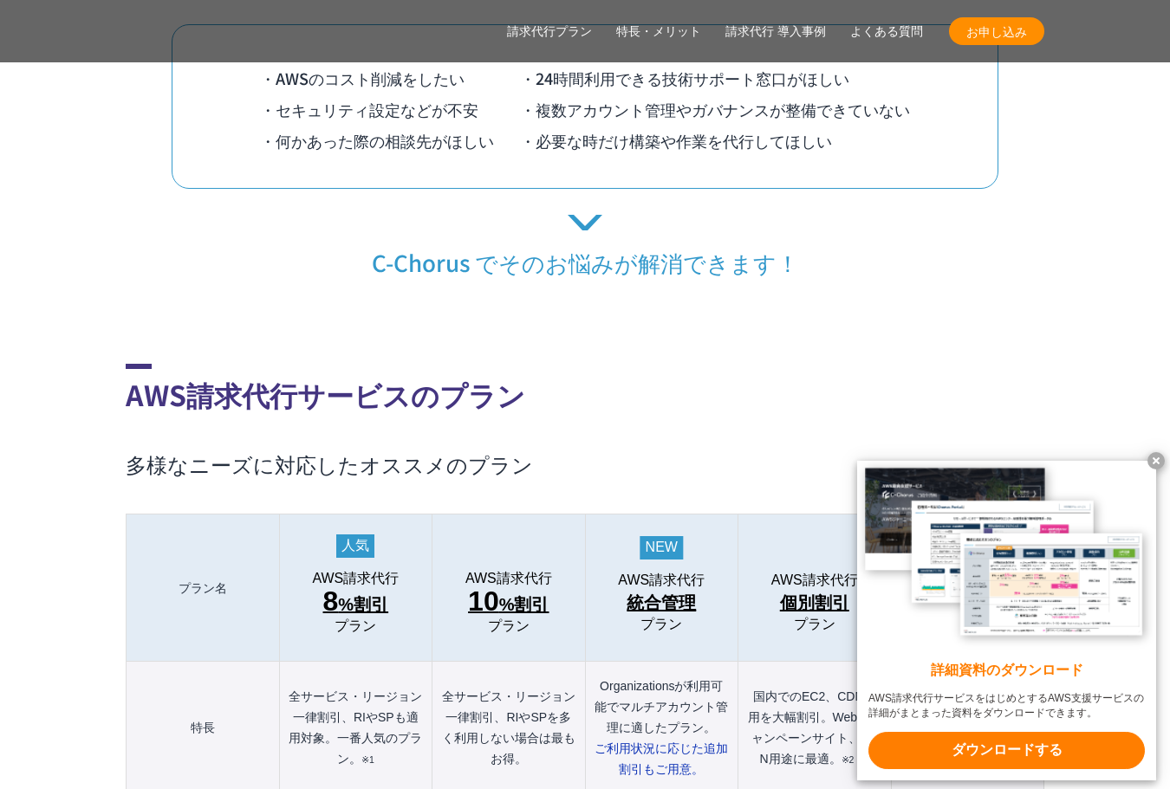
scroll to position [1559, 0]
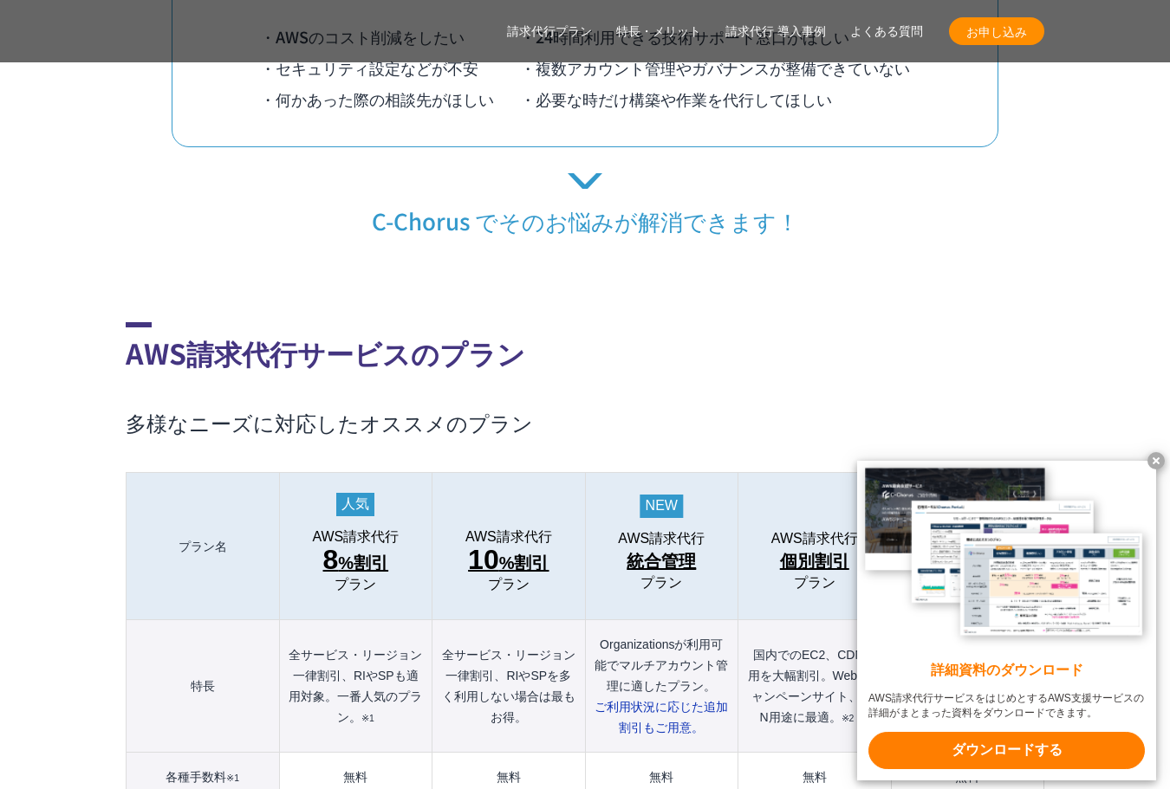
click at [1154, 454] on x-t at bounding box center [1155, 460] width 17 height 17
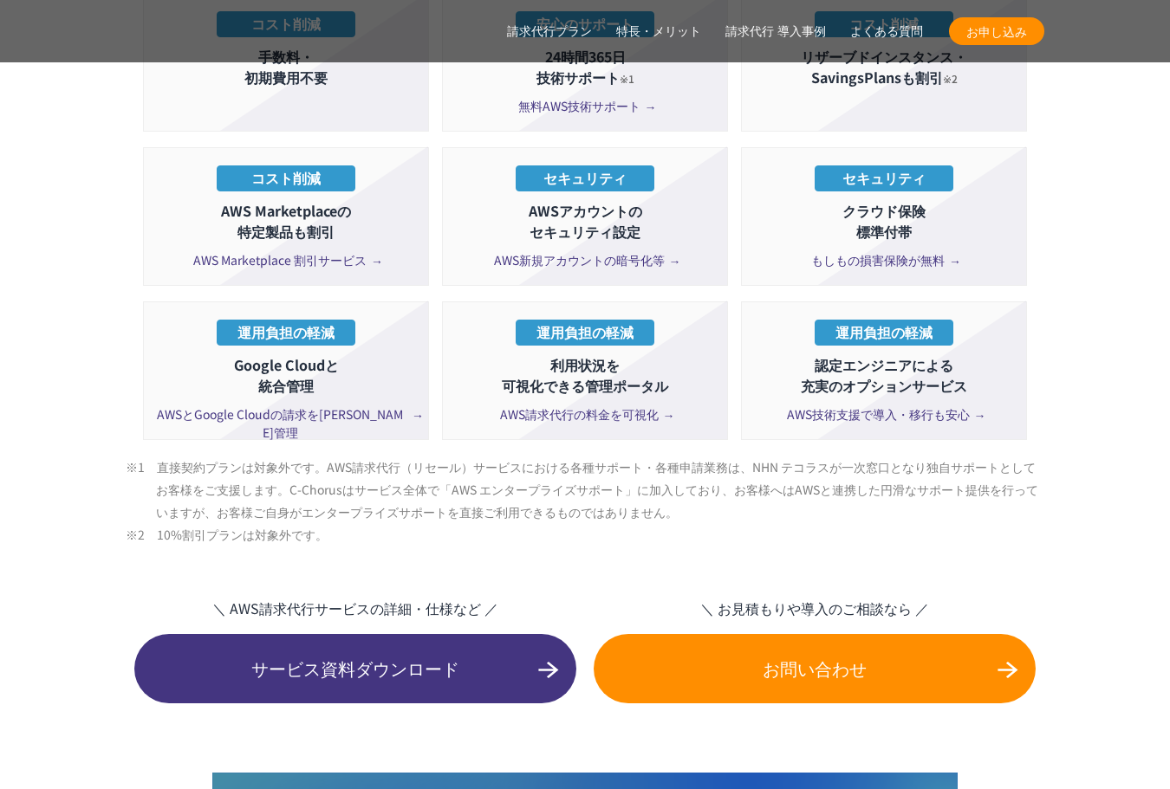
scroll to position [3466, 0]
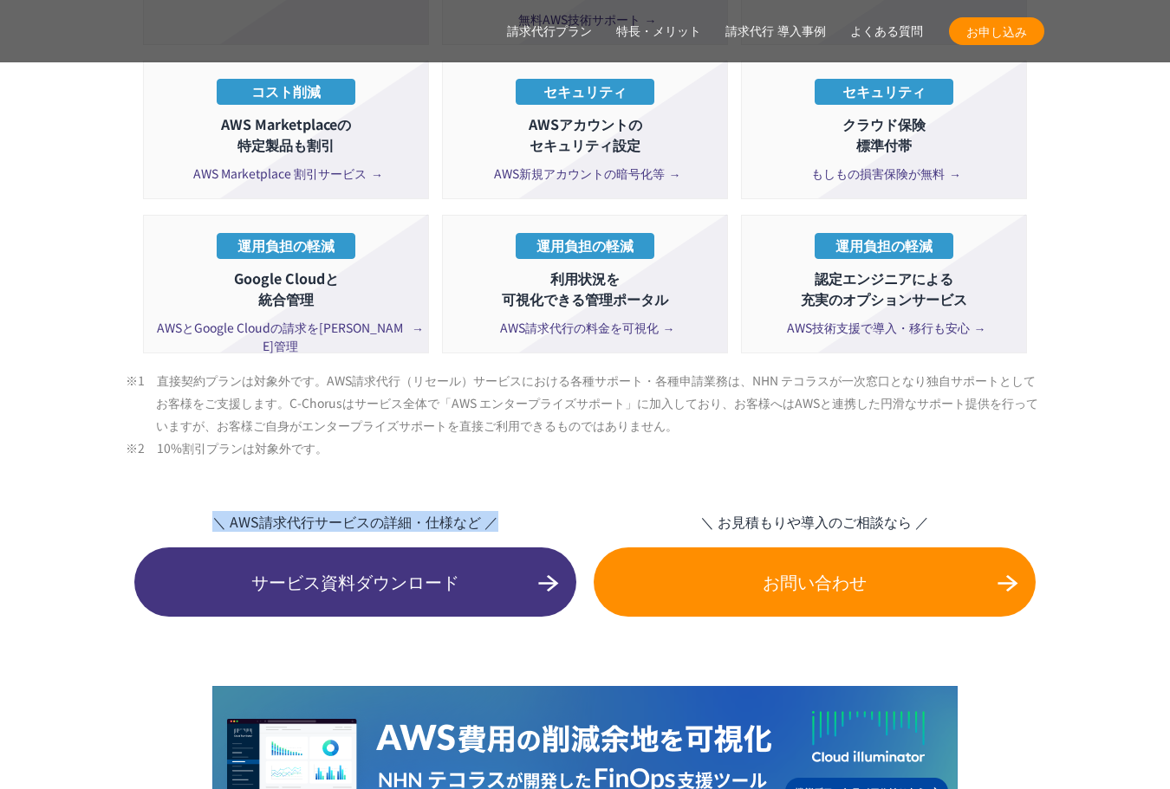
drag, startPoint x: 215, startPoint y: 483, endPoint x: 511, endPoint y: 470, distance: 296.6
click at [681, 511] on span "＼ お見積もりや導入のご相談なら ／" at bounding box center [814, 521] width 442 height 21
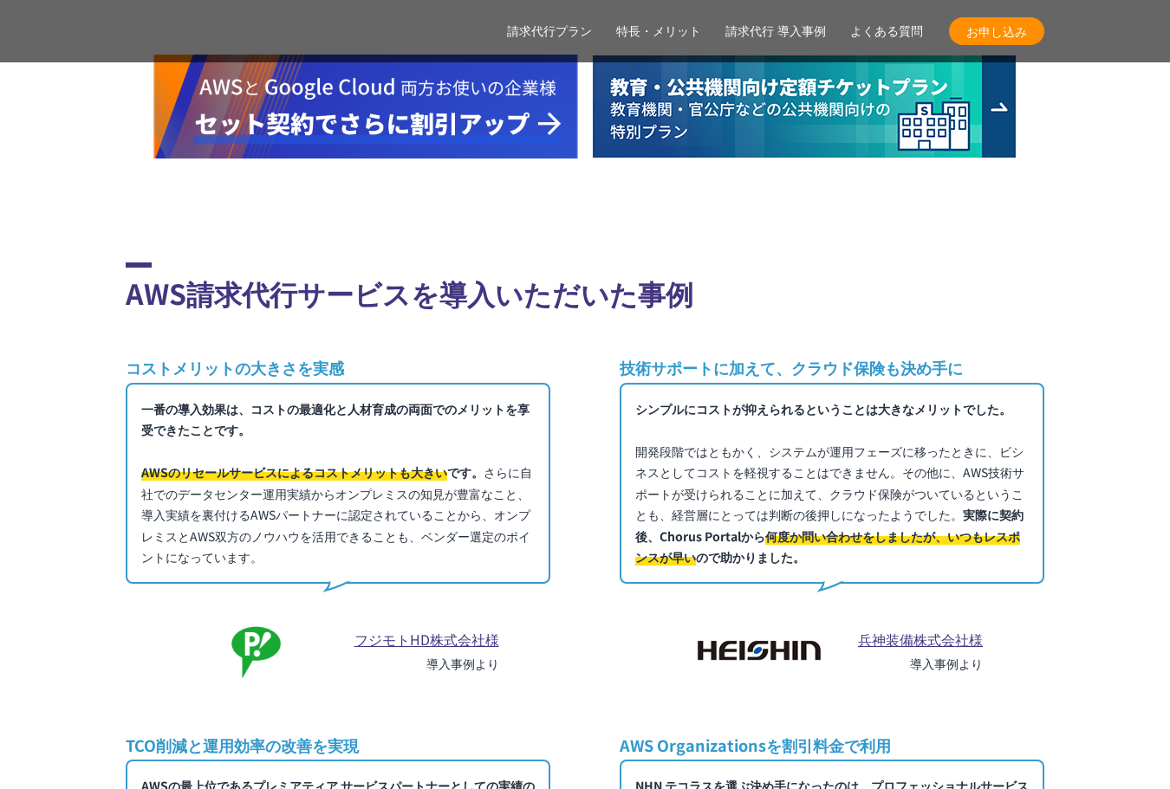
scroll to position [10050, 0]
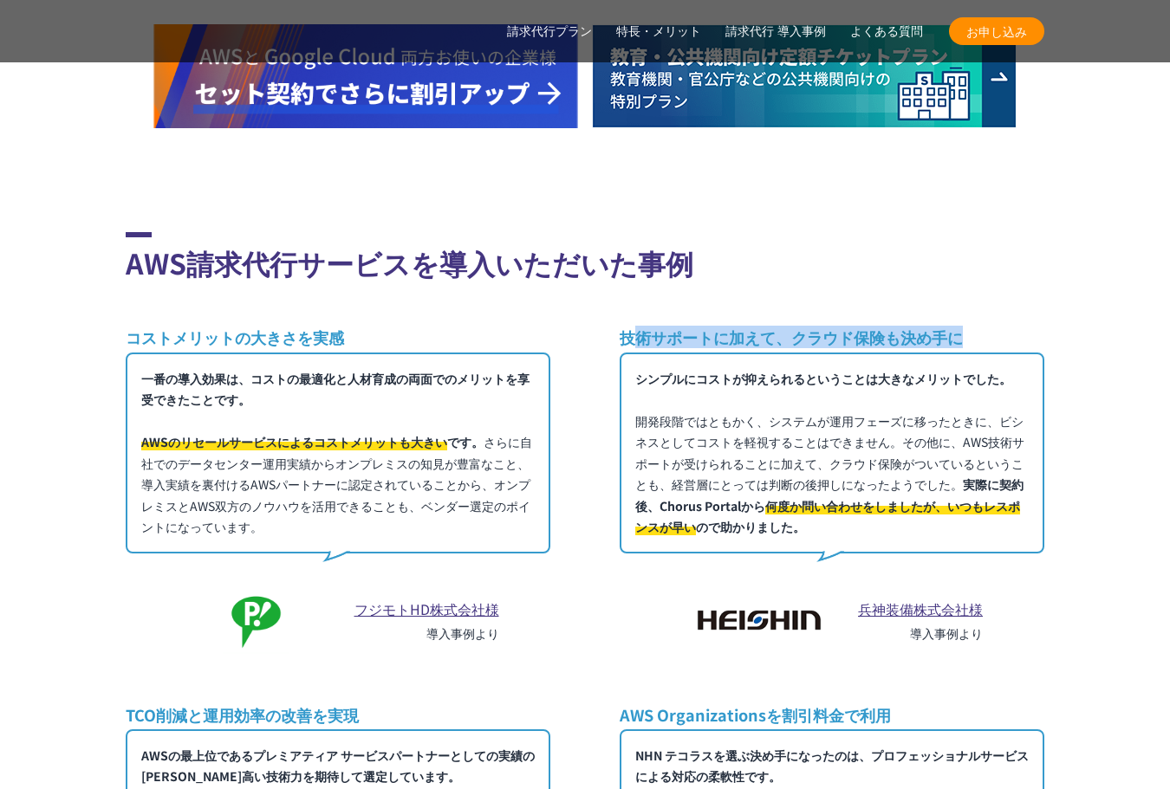
drag, startPoint x: 628, startPoint y: 297, endPoint x: 969, endPoint y: 295, distance: 341.4
click at [969, 327] on h3 "技術サポートに加えて、クラウド保険も決め手に" at bounding box center [831, 338] width 425 height 22
drag, startPoint x: 623, startPoint y: 307, endPoint x: 971, endPoint y: 295, distance: 348.5
click at [967, 327] on h3 "技術サポートに加えて、クラウド保険も決め手に" at bounding box center [831, 338] width 425 height 22
copy h3 "技術サポートに加えて、クラウド保険も決め手に"
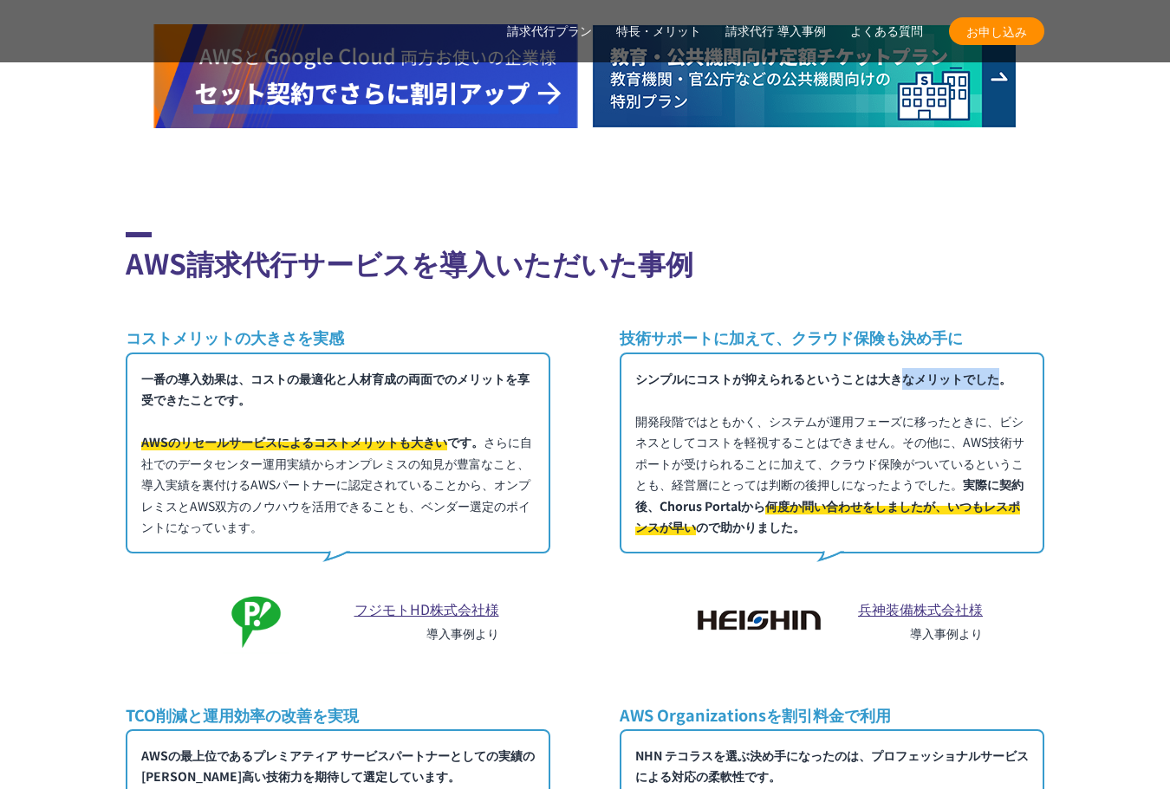
drag, startPoint x: 646, startPoint y: 350, endPoint x: 747, endPoint y: 351, distance: 100.5
click at [747, 353] on p "シンプルにコストが抑えられるということは大きなメリットでした。 開発段階ではともかく、システムが運用フェーズに移ったときに、ビシネスとしてコストを軽視すること…" at bounding box center [831, 453] width 425 height 201
click at [707, 385] on p "シンプルにコストが抑えられるということは大きなメリットでした。 開発段階ではともかく、システムが運用フェーズに移ったときに、ビシネスとしてコストを軽視すること…" at bounding box center [831, 453] width 425 height 201
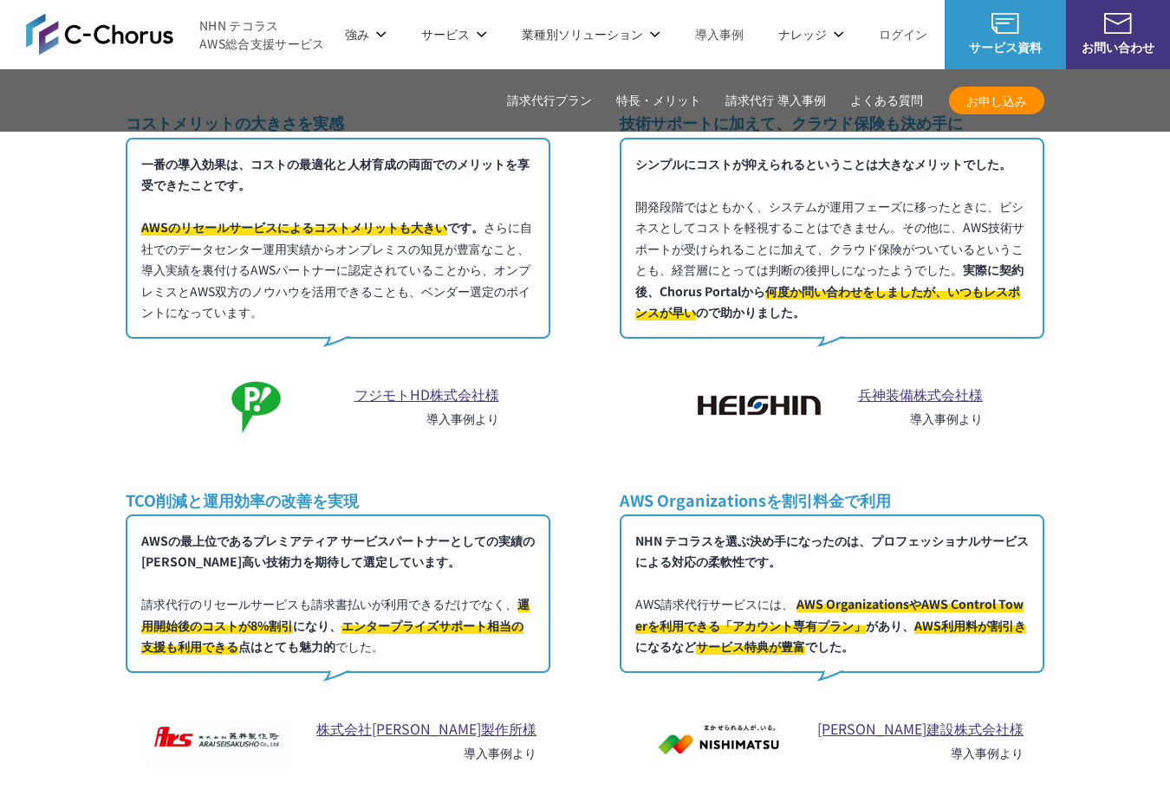
scroll to position [10137, 0]
